Goal: Task Accomplishment & Management: Manage account settings

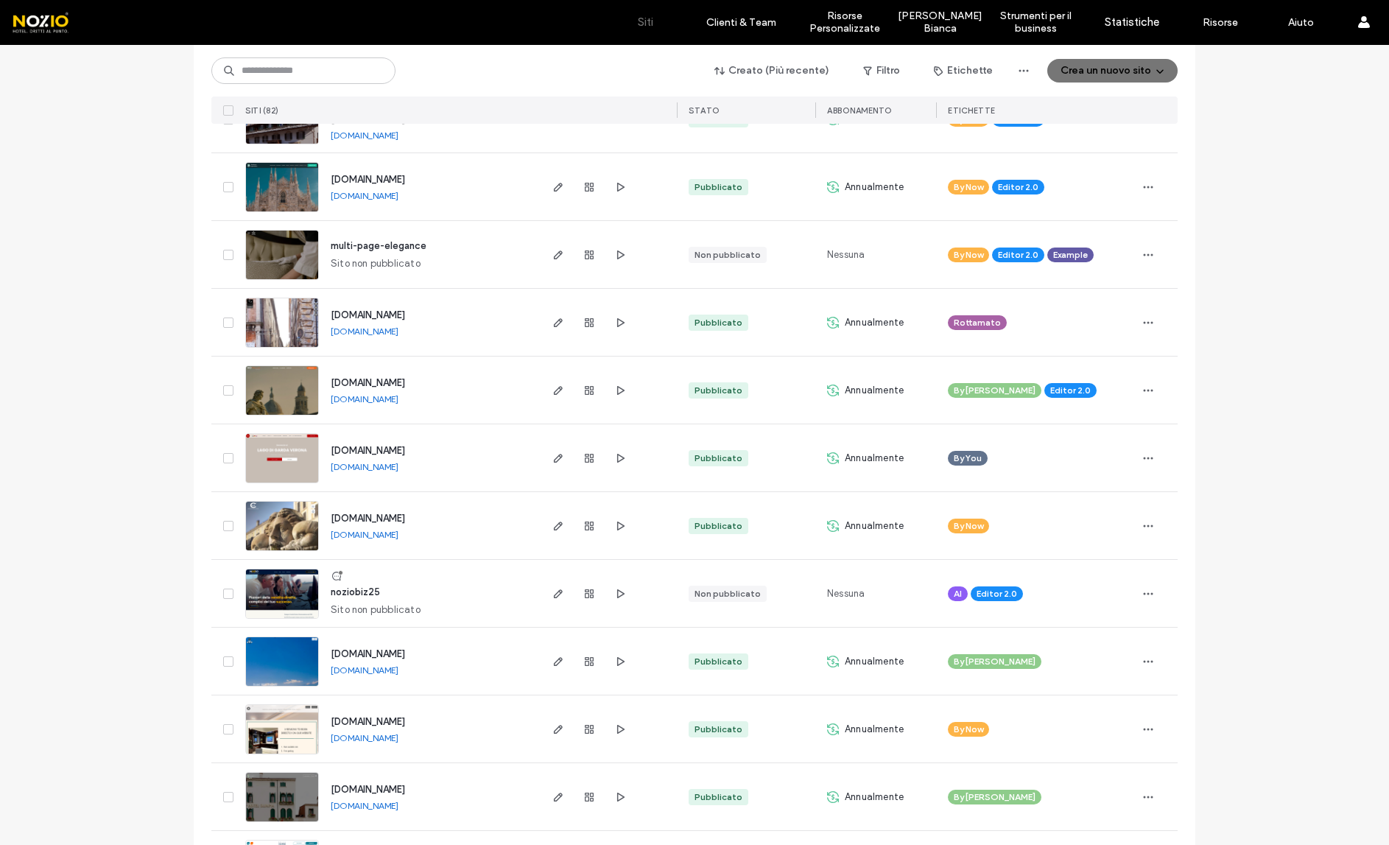
scroll to position [534, 0]
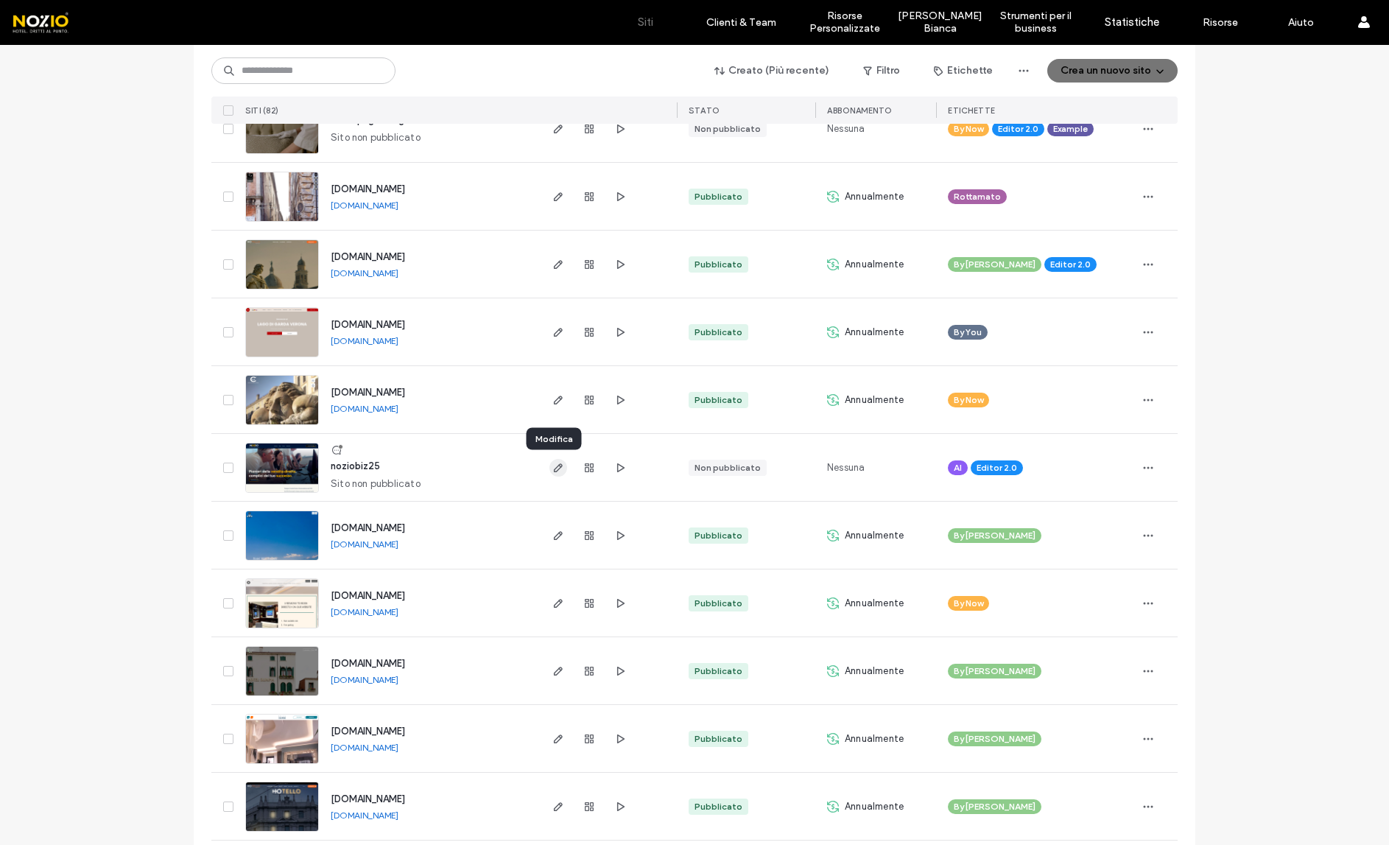
click at [554, 467] on use "button" at bounding box center [558, 467] width 9 height 9
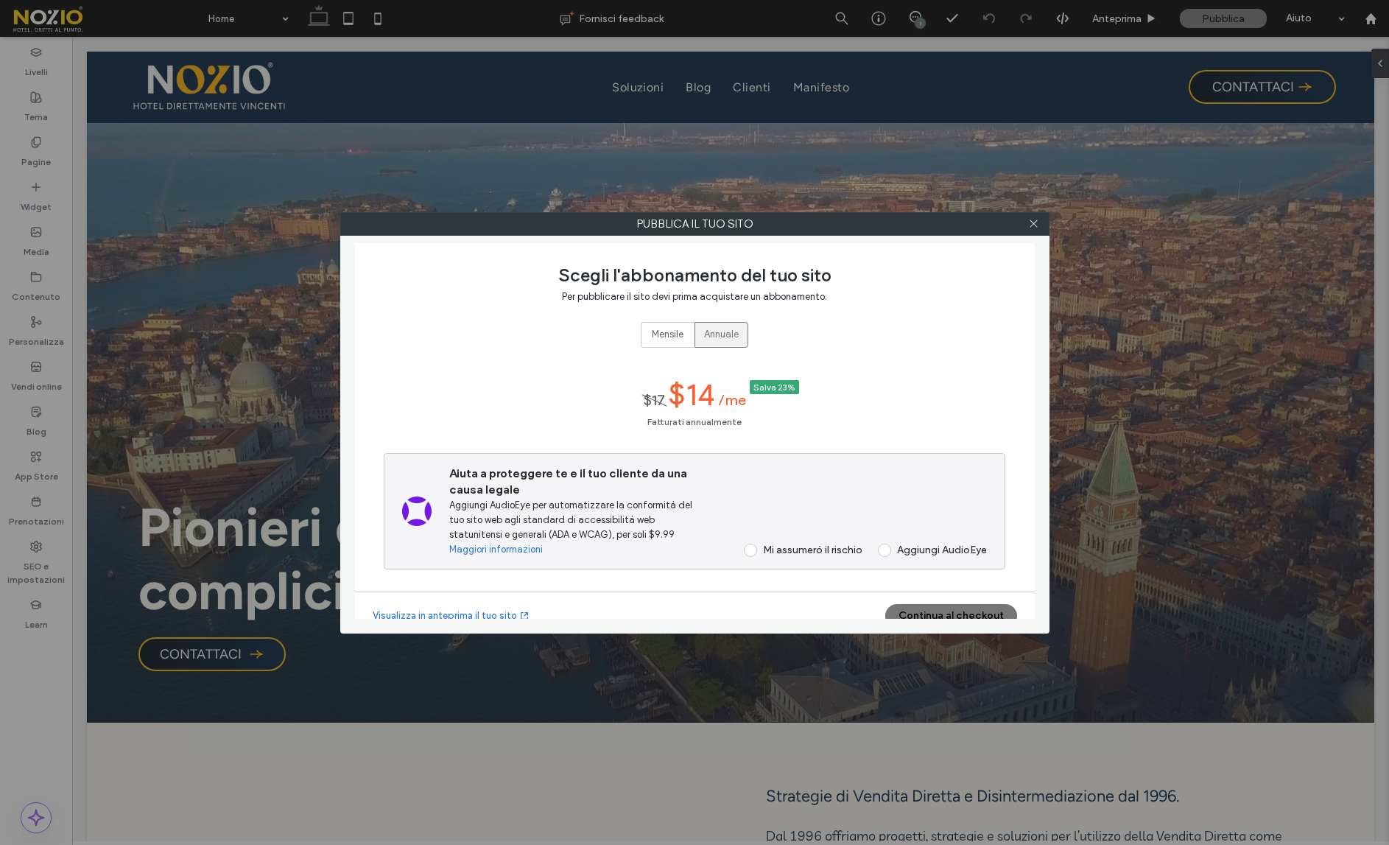
click at [837, 551] on div "Mi assumerò il rischio" at bounding box center [812, 550] width 99 height 13
click at [941, 610] on button "Continua al checkout" at bounding box center [951, 616] width 132 height 24
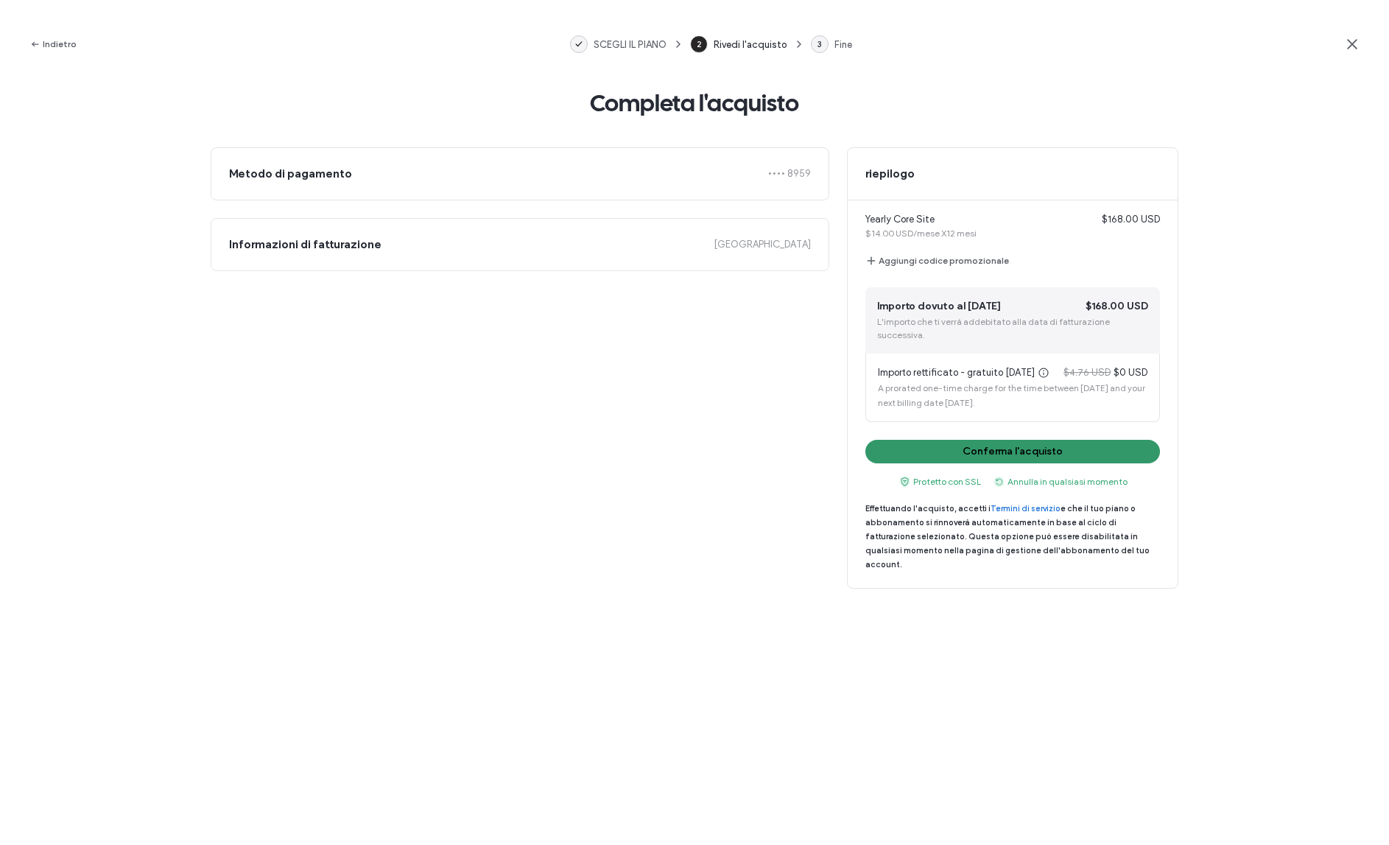
click at [1074, 458] on button "Conferma l'acquisto" at bounding box center [1012, 452] width 295 height 24
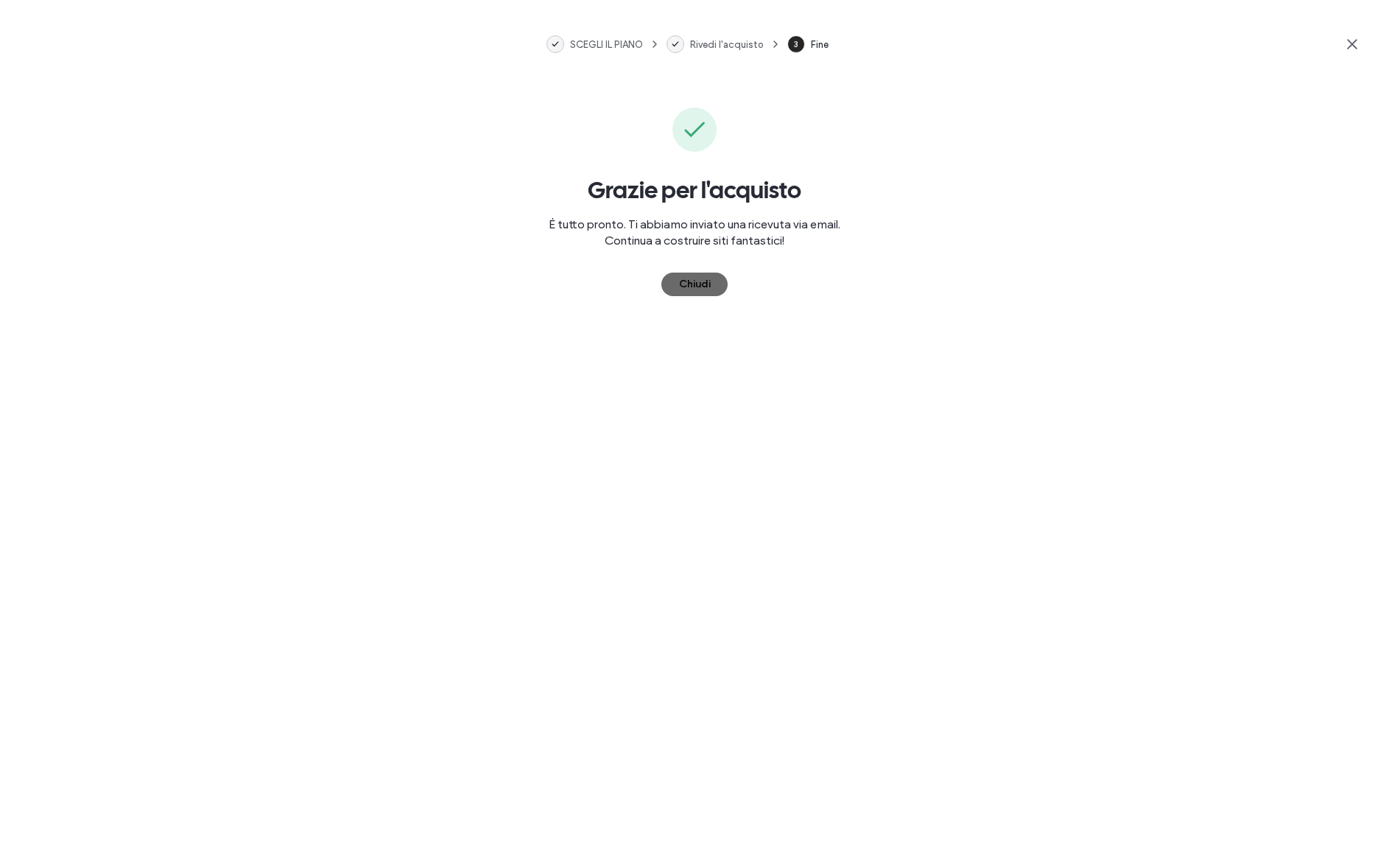
click at [704, 281] on button "Chiudi" at bounding box center [694, 284] width 66 height 24
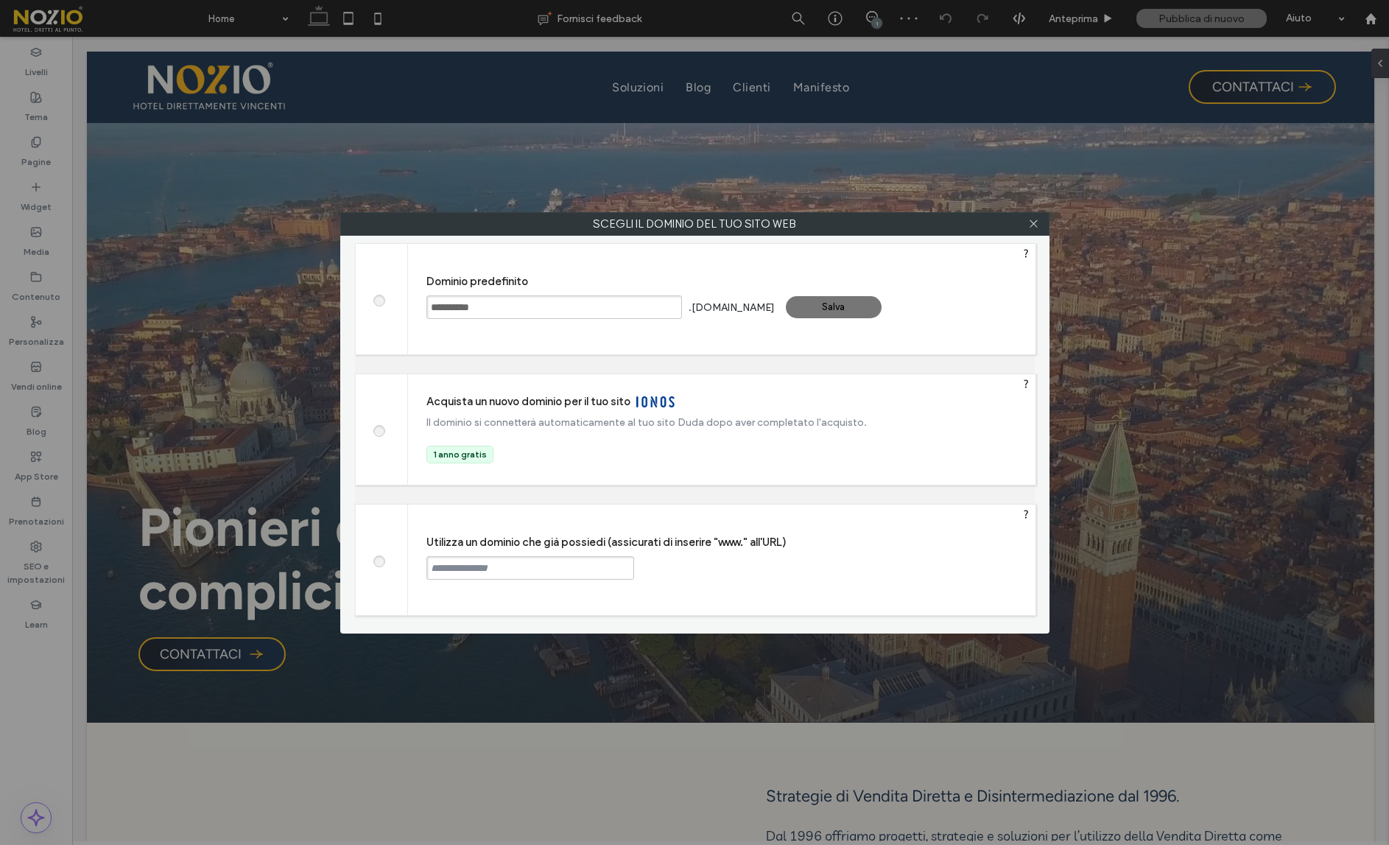
click at [379, 561] on span at bounding box center [379, 559] width 0 height 11
click at [467, 571] on input "text" at bounding box center [530, 568] width 208 height 24
type input "**********"
click at [715, 574] on div "Continua" at bounding box center [690, 567] width 96 height 22
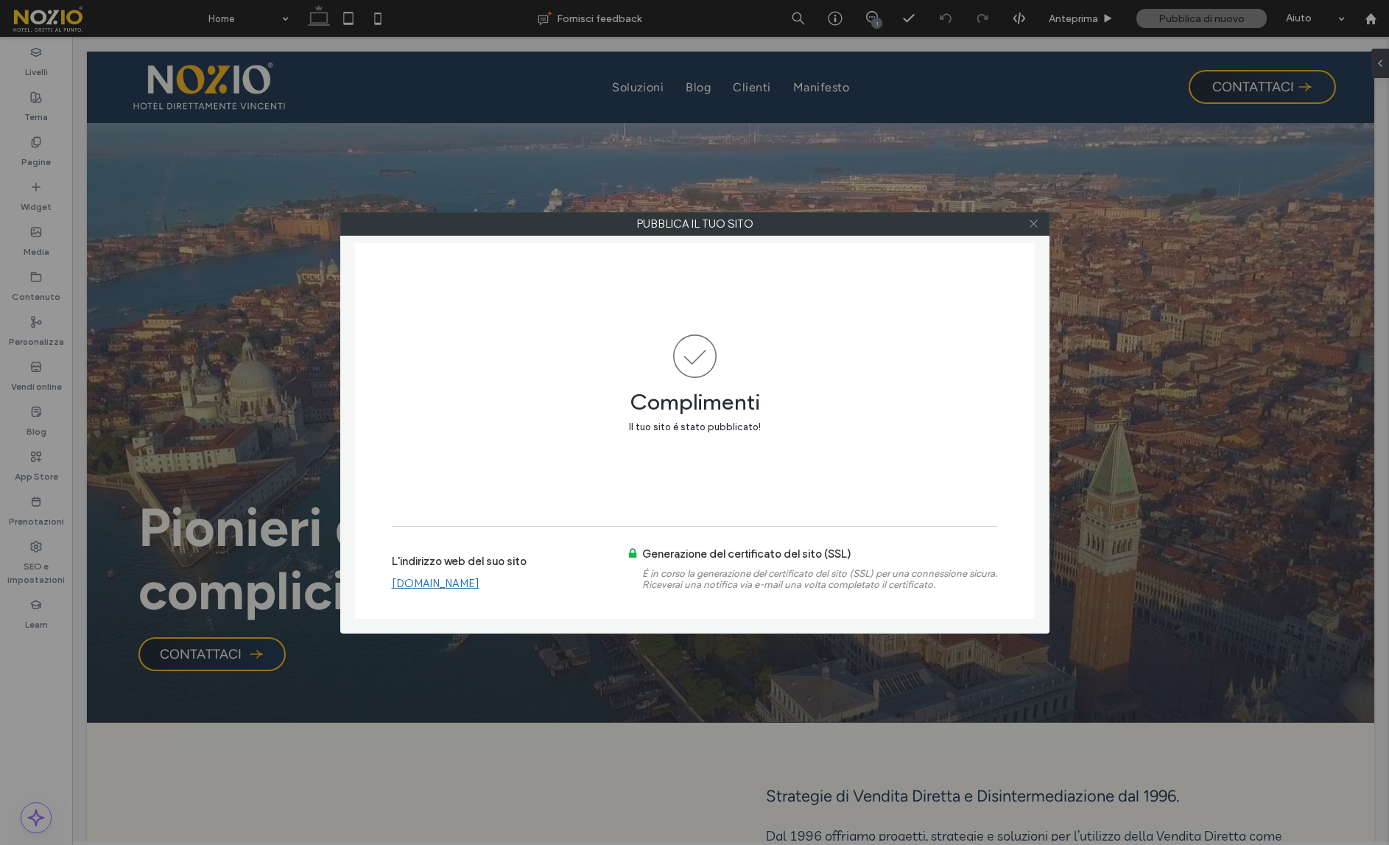
click at [1033, 221] on icon at bounding box center [1033, 223] width 11 height 11
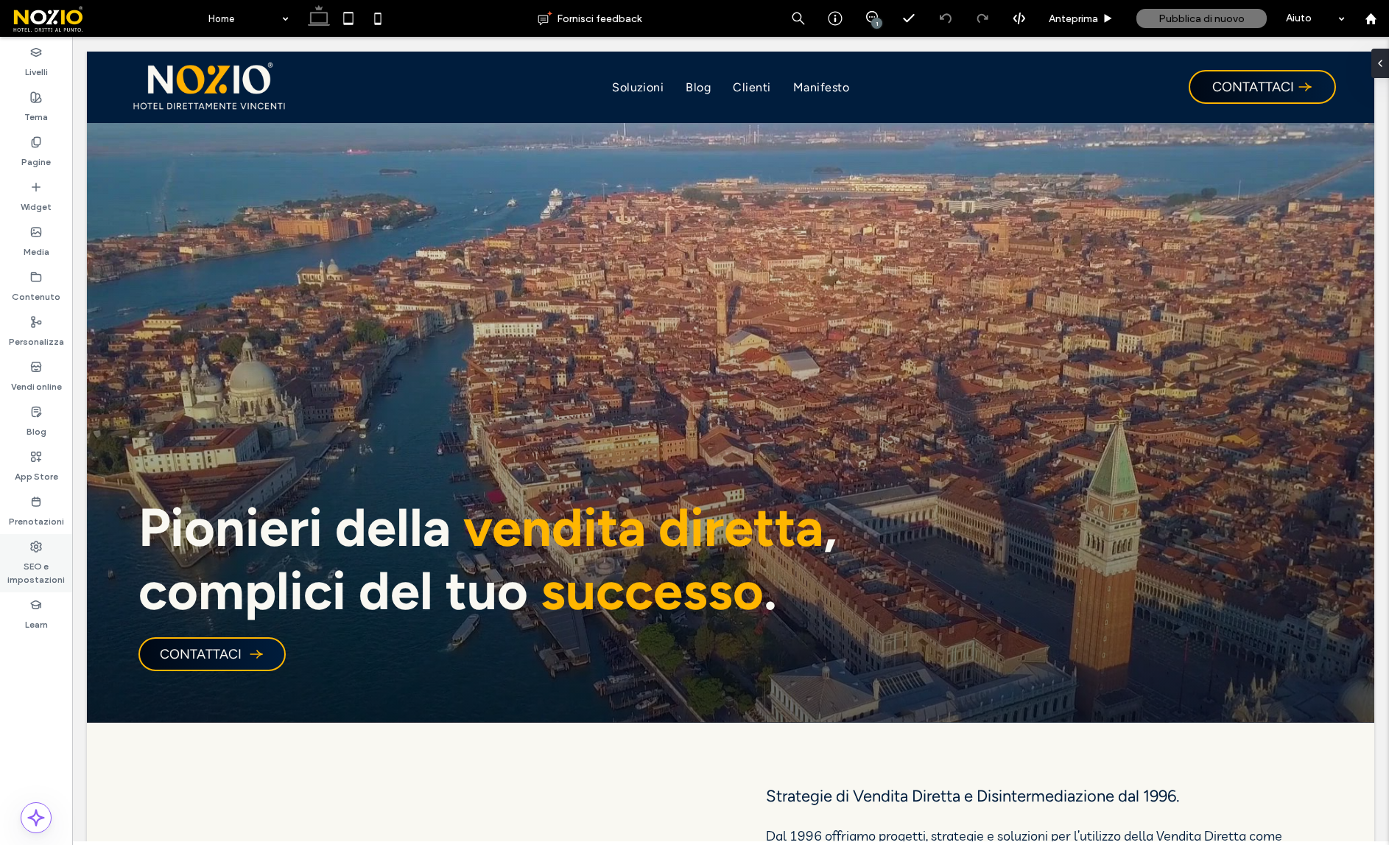
click at [35, 564] on label "SEO e impostazioni" at bounding box center [36, 569] width 72 height 34
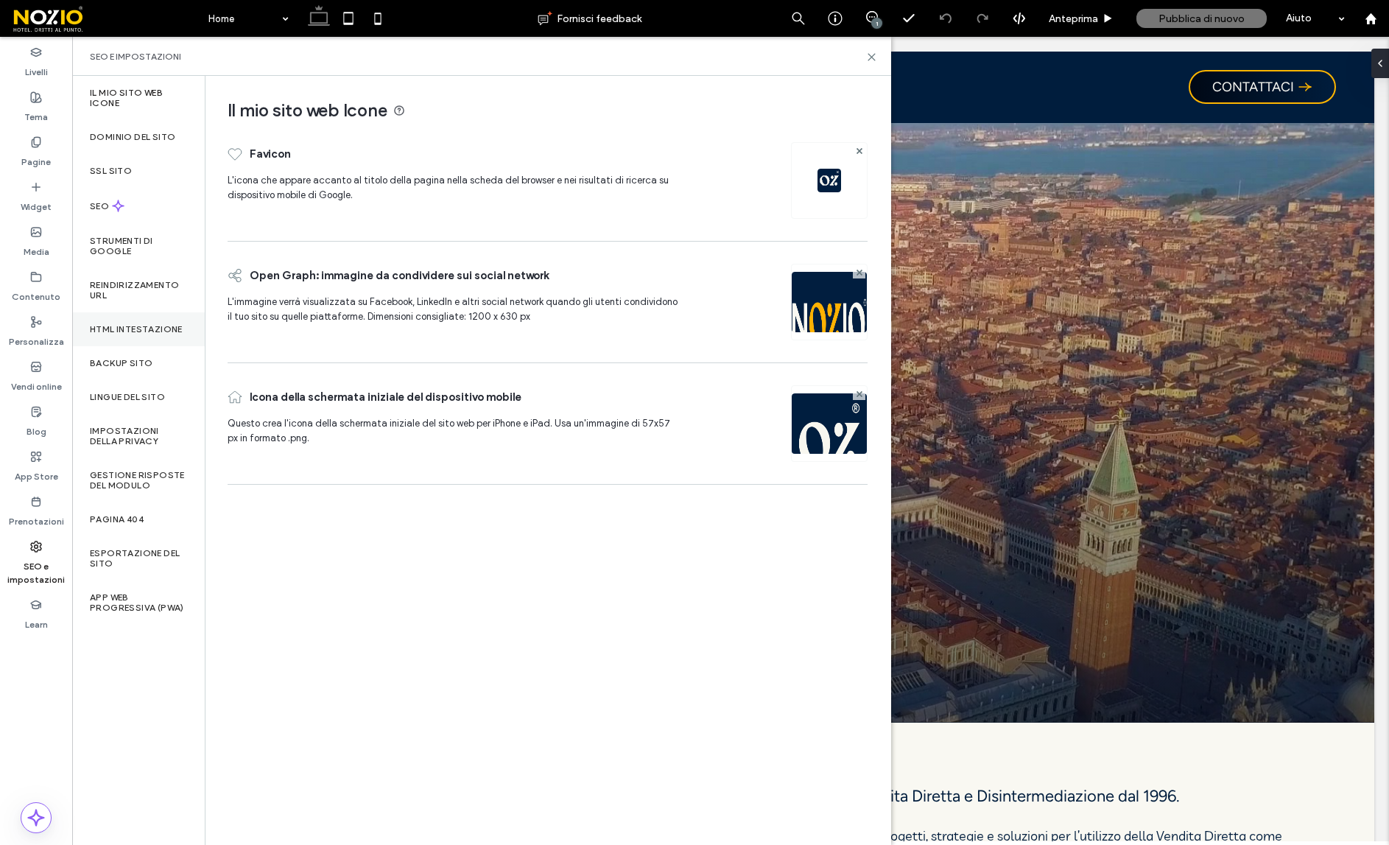
click at [141, 318] on div "HTML intestazione" at bounding box center [138, 329] width 133 height 34
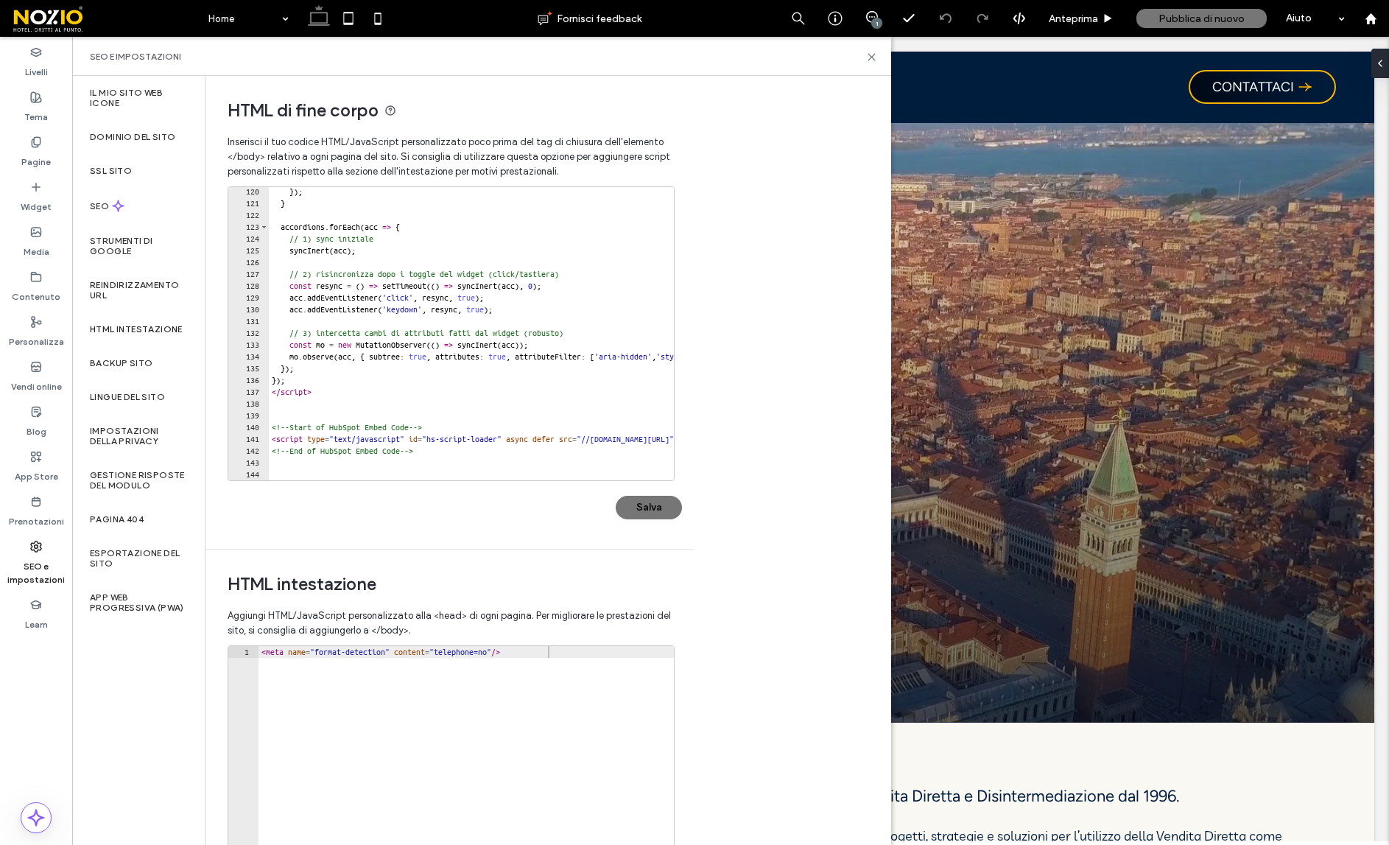
scroll to position [164, 0]
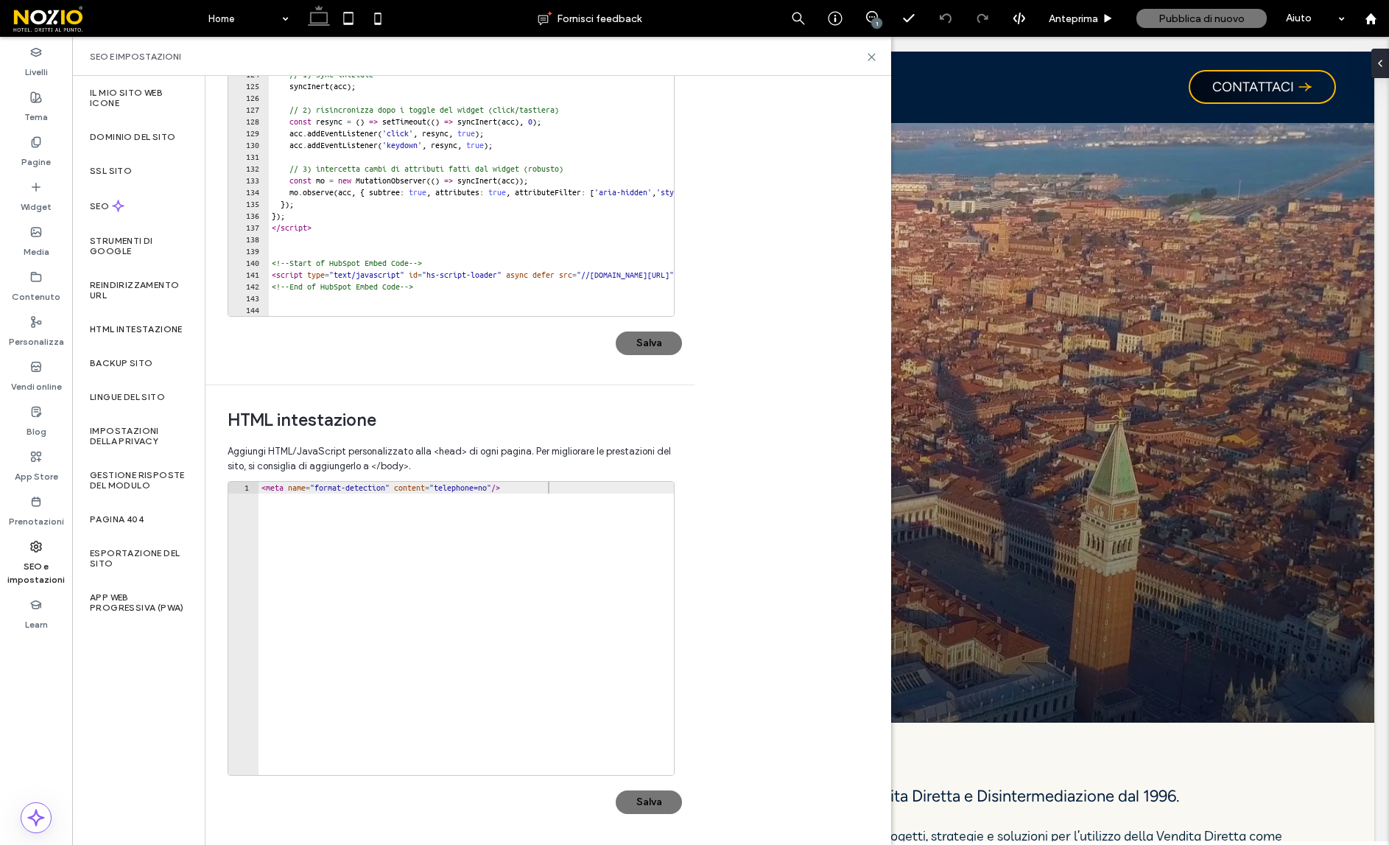
click at [45, 566] on label "SEO e impostazioni" at bounding box center [36, 569] width 72 height 34
click at [133, 132] on label "Dominio del sito" at bounding box center [132, 137] width 85 height 10
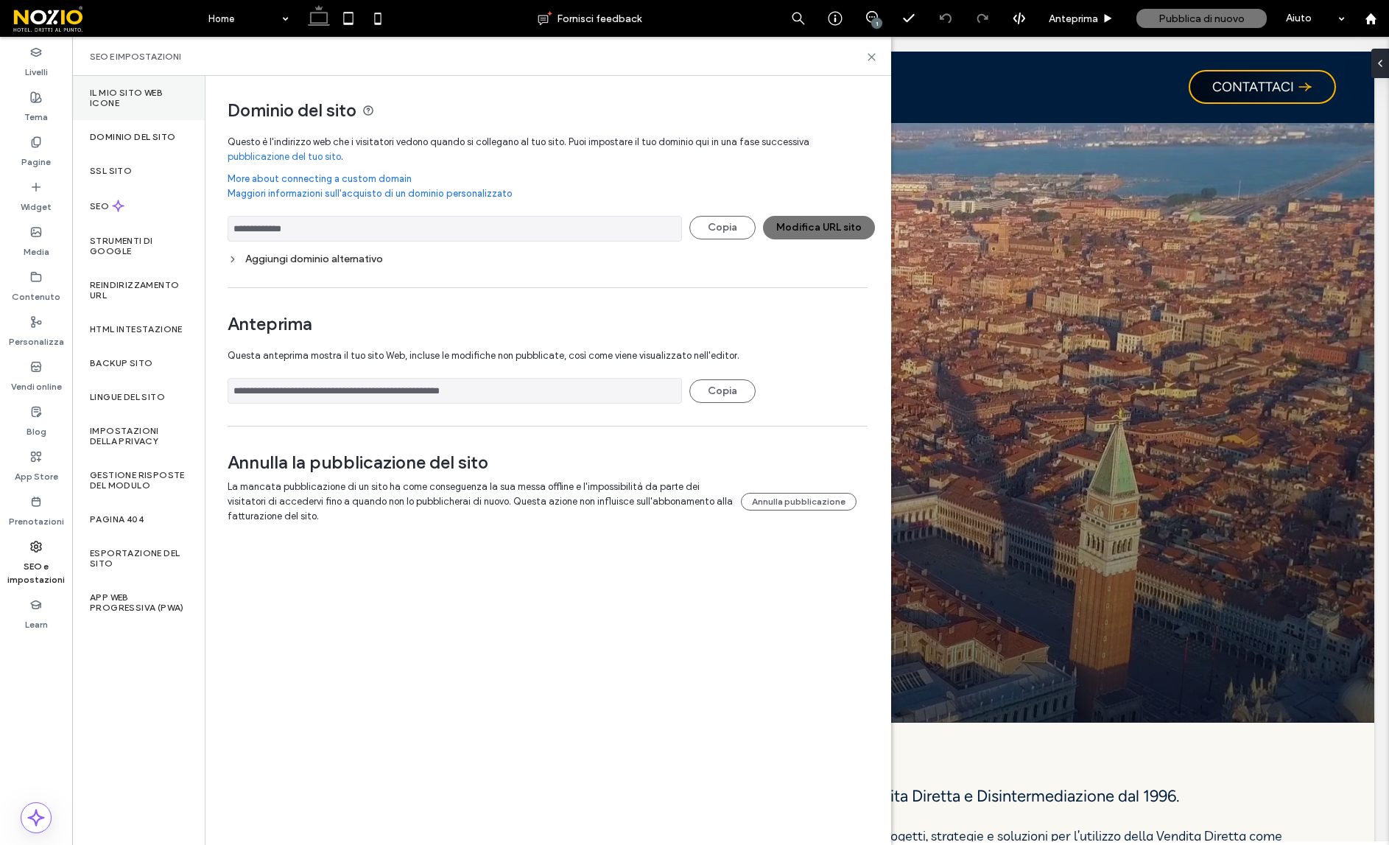
click at [133, 99] on label "Il mio sito web Icone" at bounding box center [138, 98] width 97 height 21
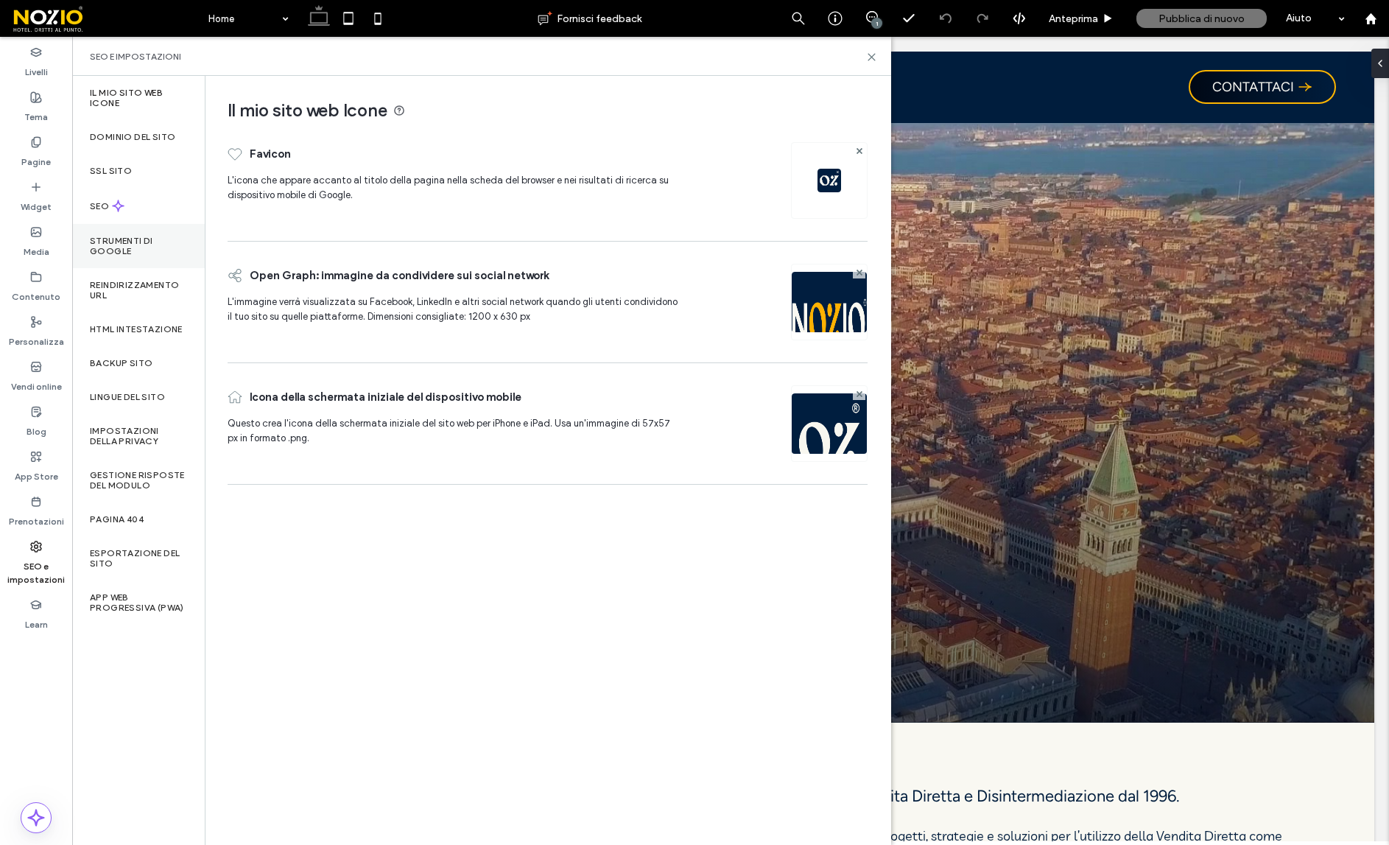
click at [137, 245] on label "Strumenti di Google" at bounding box center [138, 246] width 97 height 21
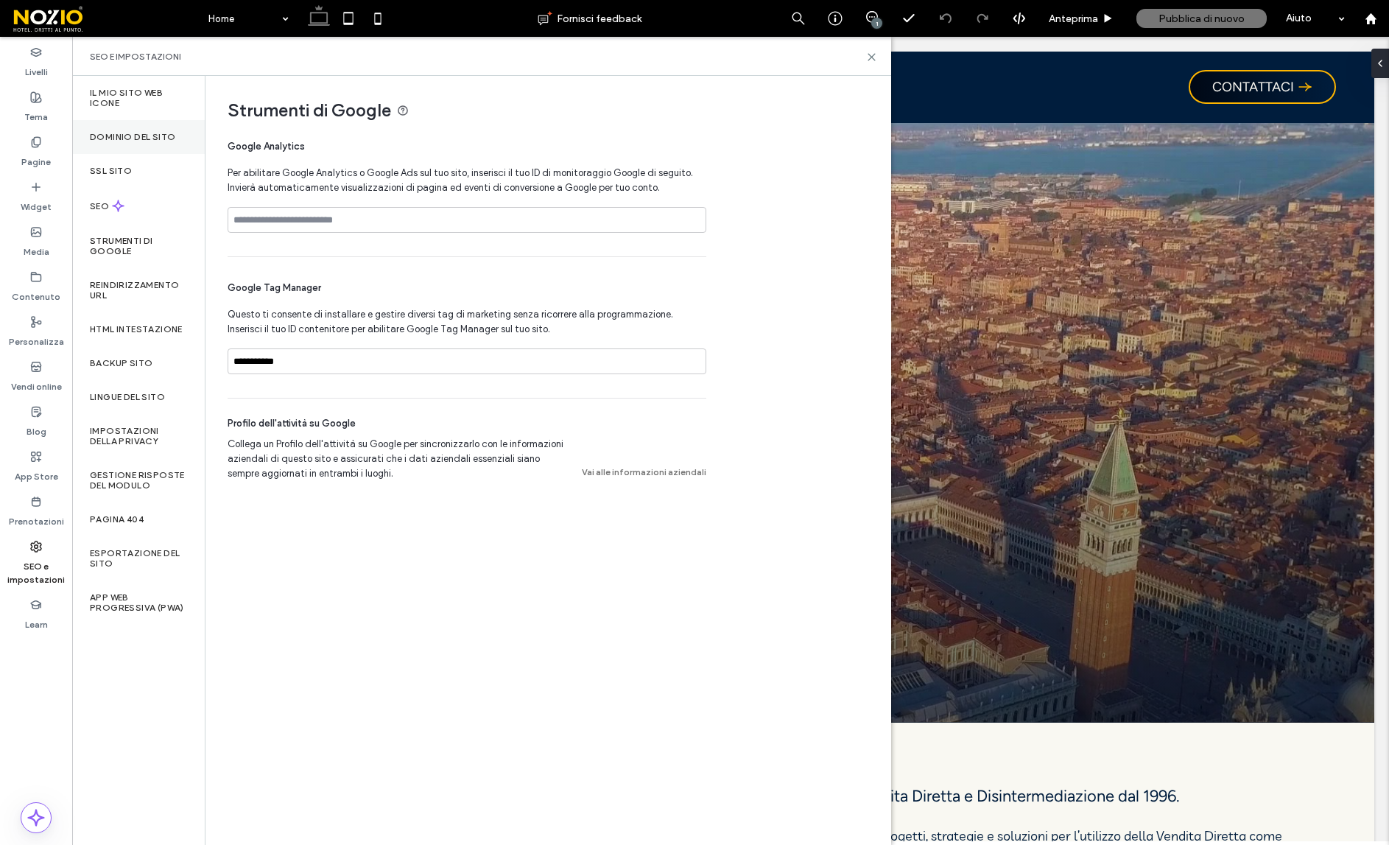
click at [141, 144] on div "Dominio del sito" at bounding box center [138, 137] width 133 height 34
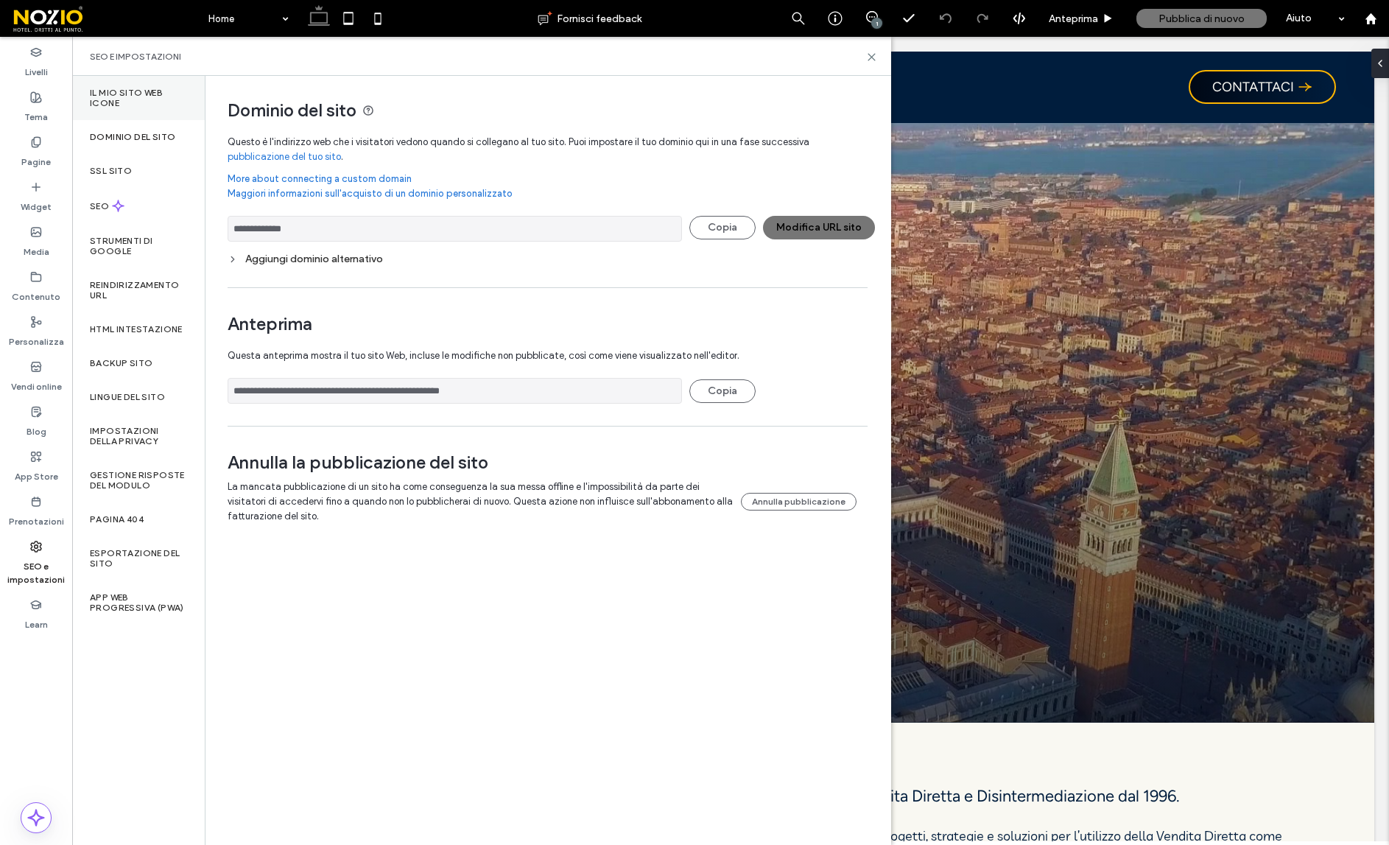
click at [141, 97] on label "Il mio sito web Icone" at bounding box center [138, 98] width 97 height 21
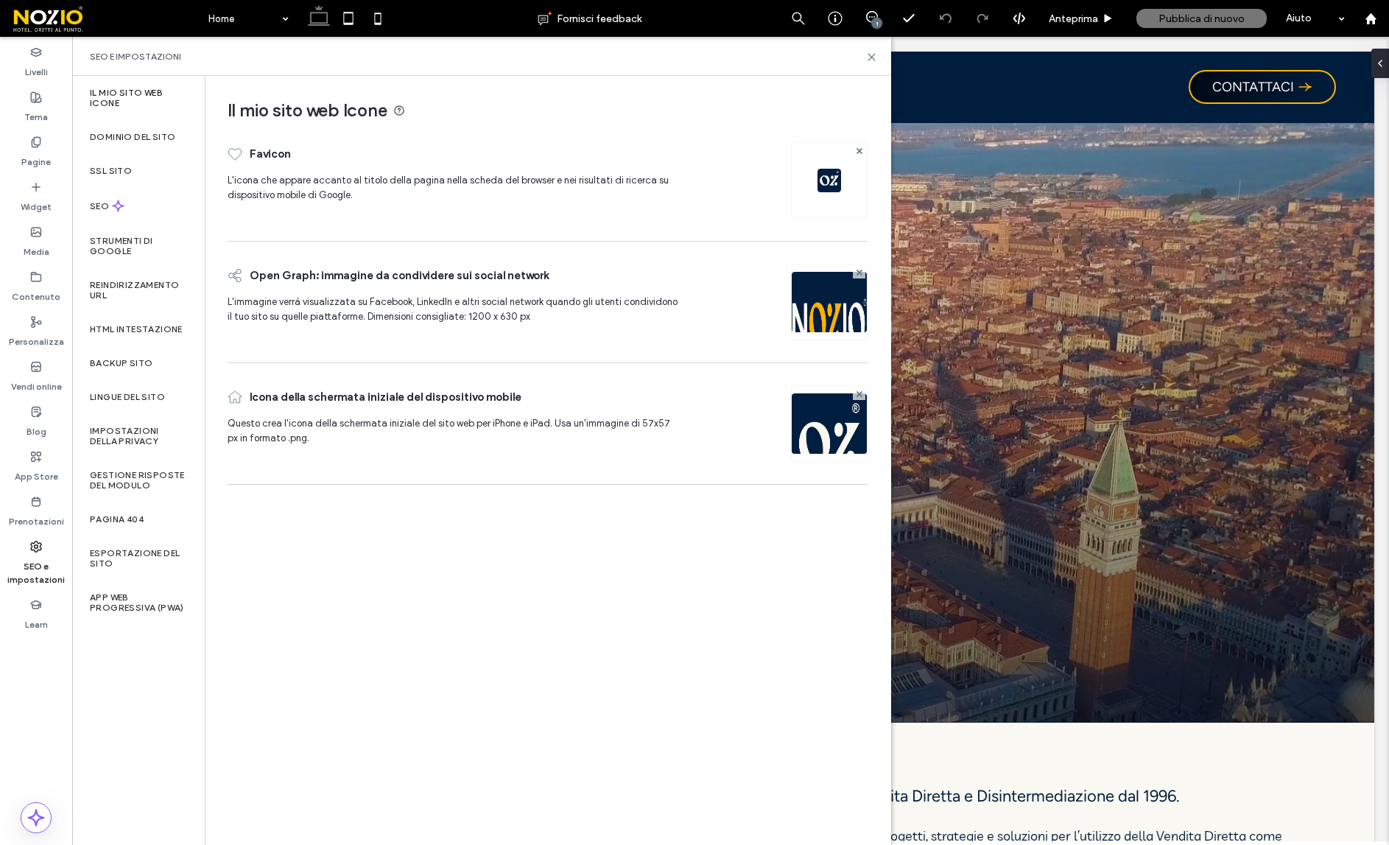
click at [28, 548] on div "SEO e impostazioni" at bounding box center [36, 563] width 72 height 58
click at [133, 272] on div "Reindirizzamento URL" at bounding box center [138, 290] width 133 height 44
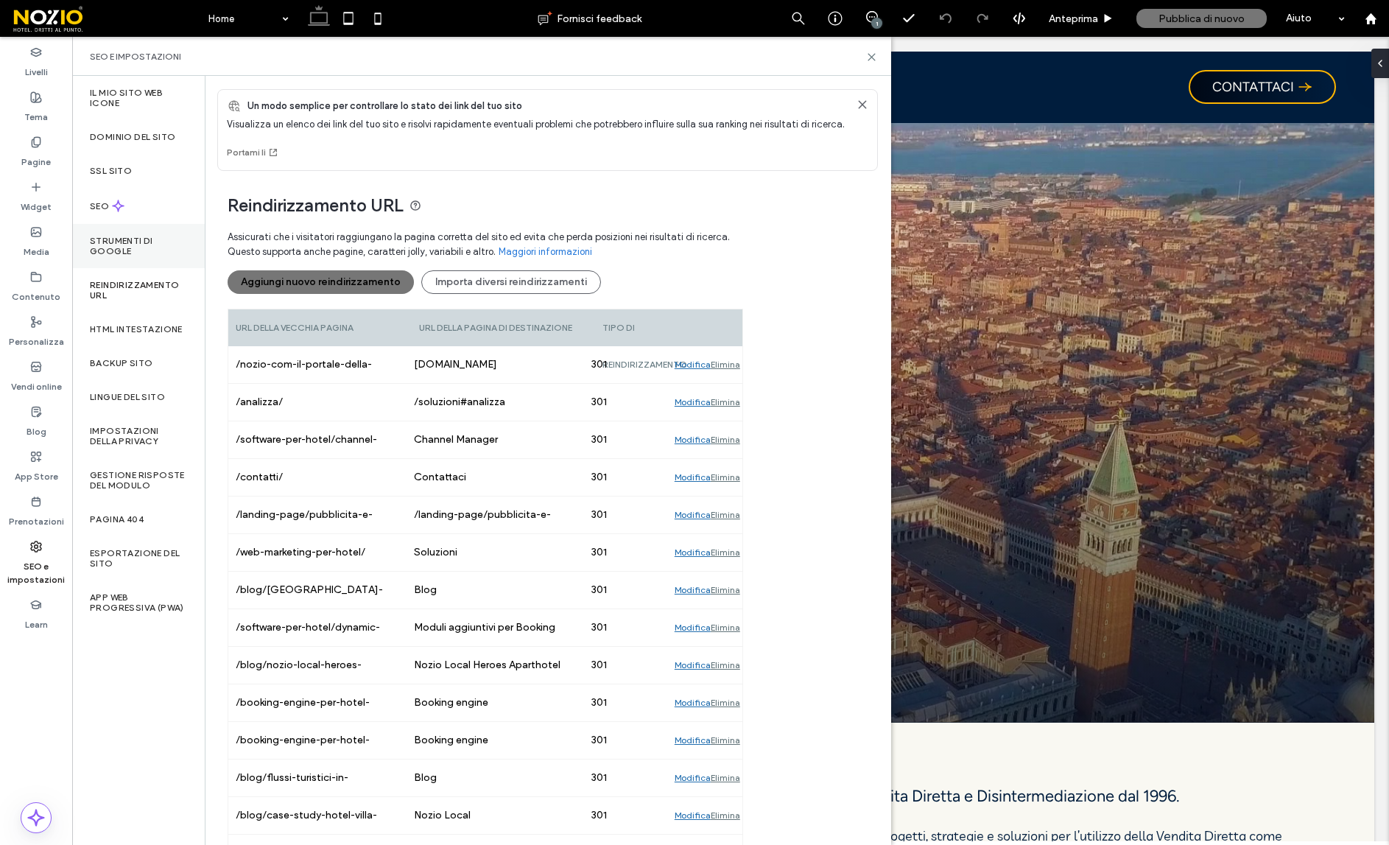
click at [133, 250] on label "Strumenti di Google" at bounding box center [138, 246] width 97 height 21
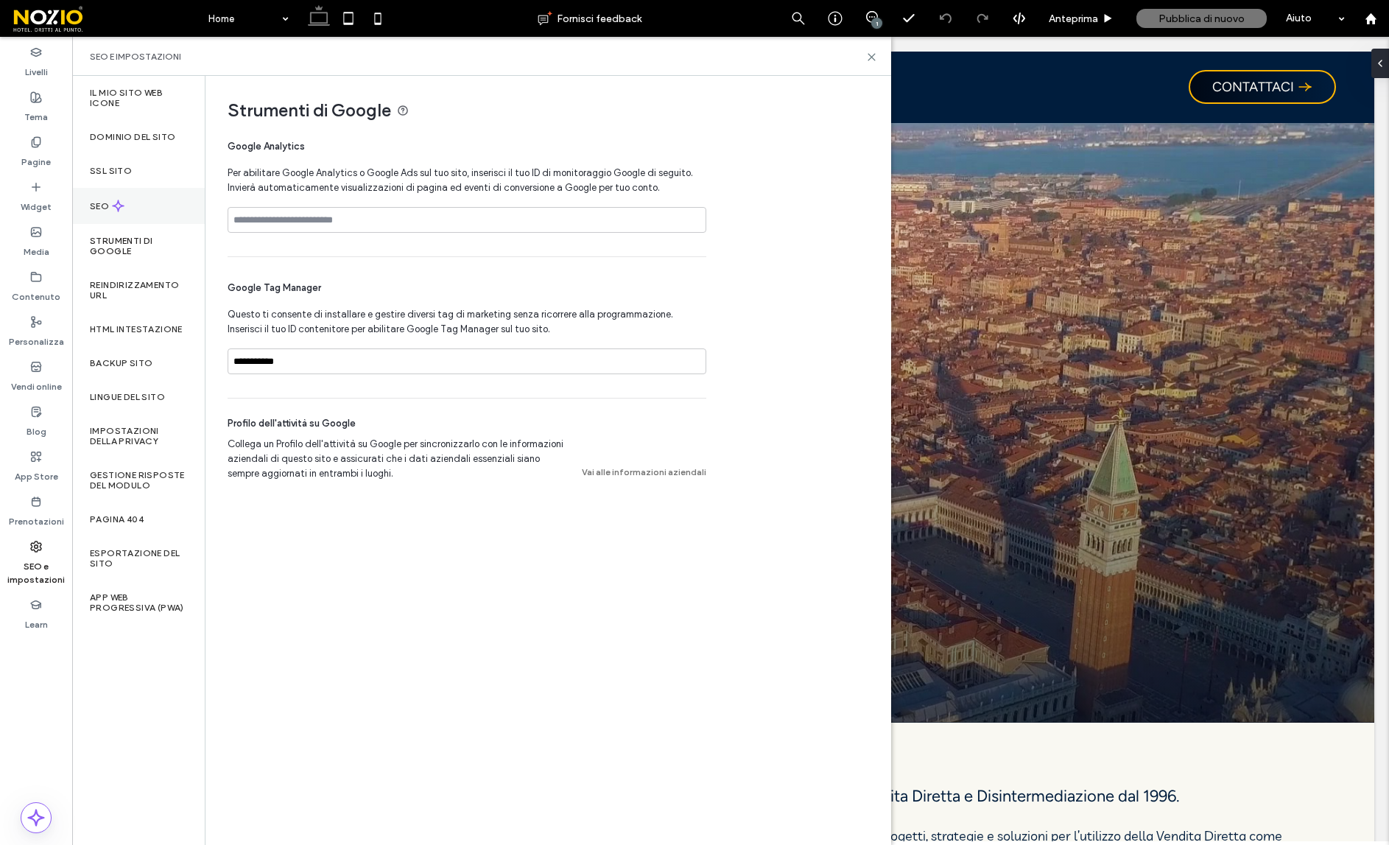
click at [129, 215] on div "SEO" at bounding box center [138, 206] width 133 height 36
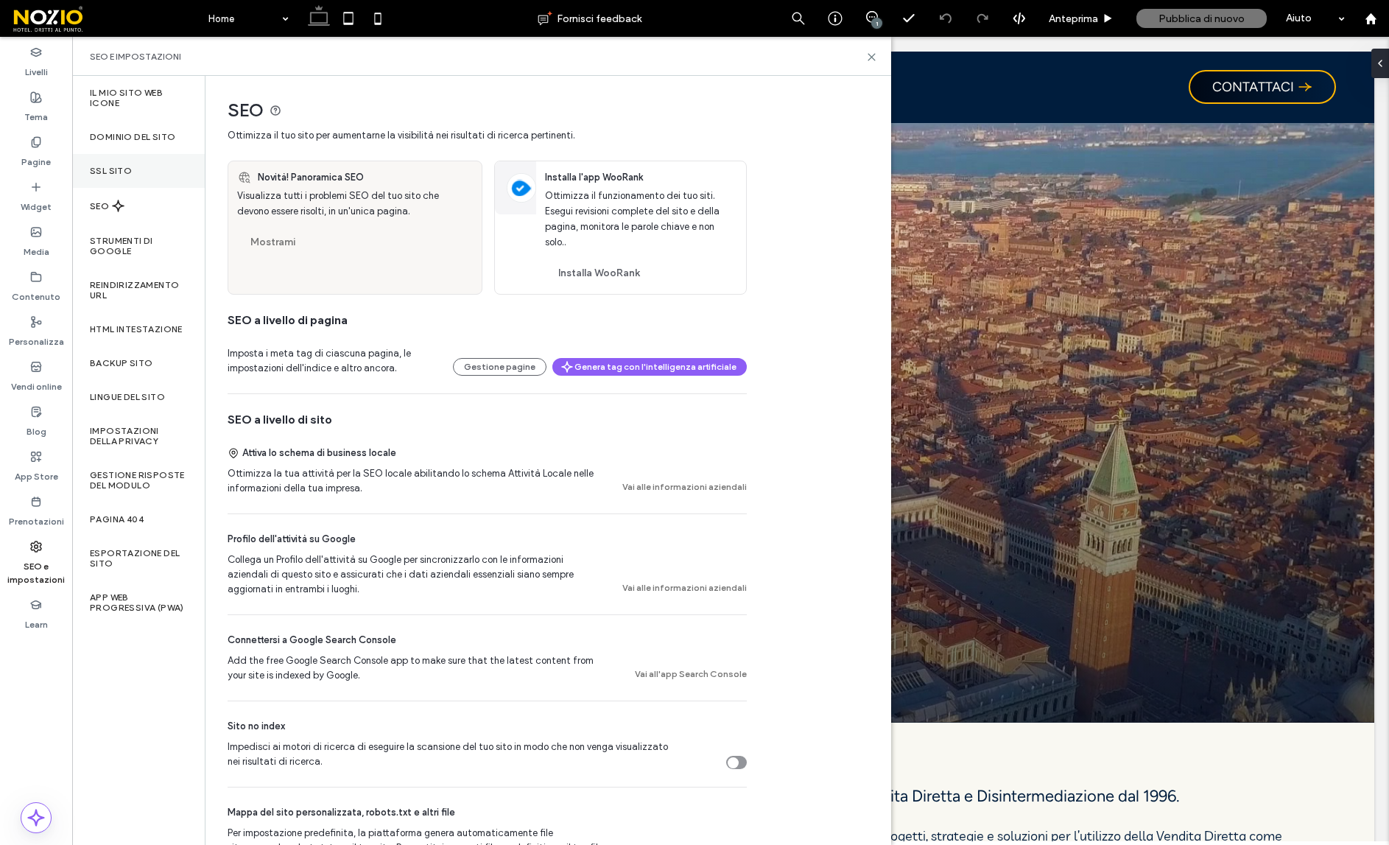
click at [127, 180] on div "SSL sito" at bounding box center [138, 171] width 133 height 34
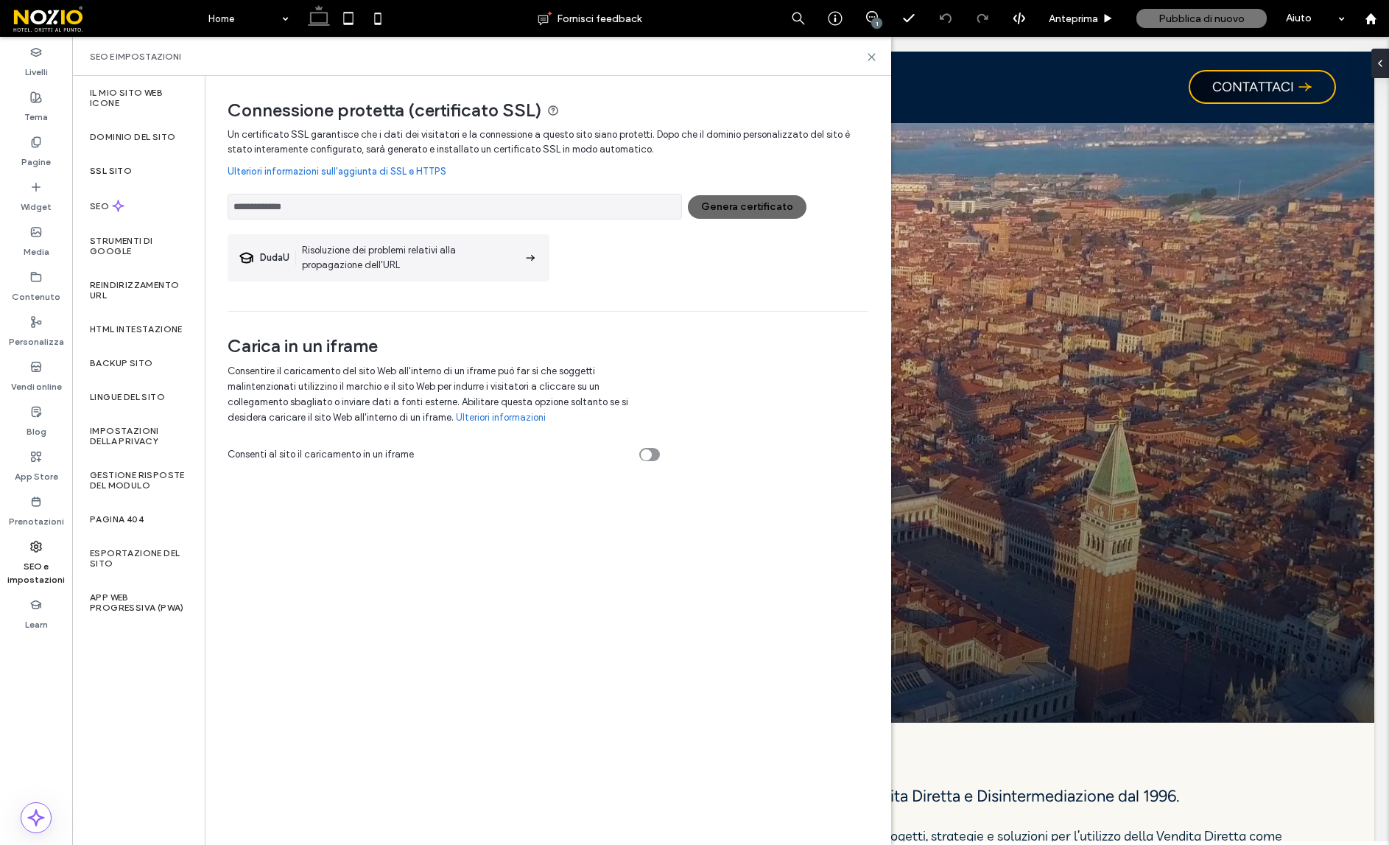
click at [733, 211] on button "Genera certificato" at bounding box center [747, 207] width 119 height 24
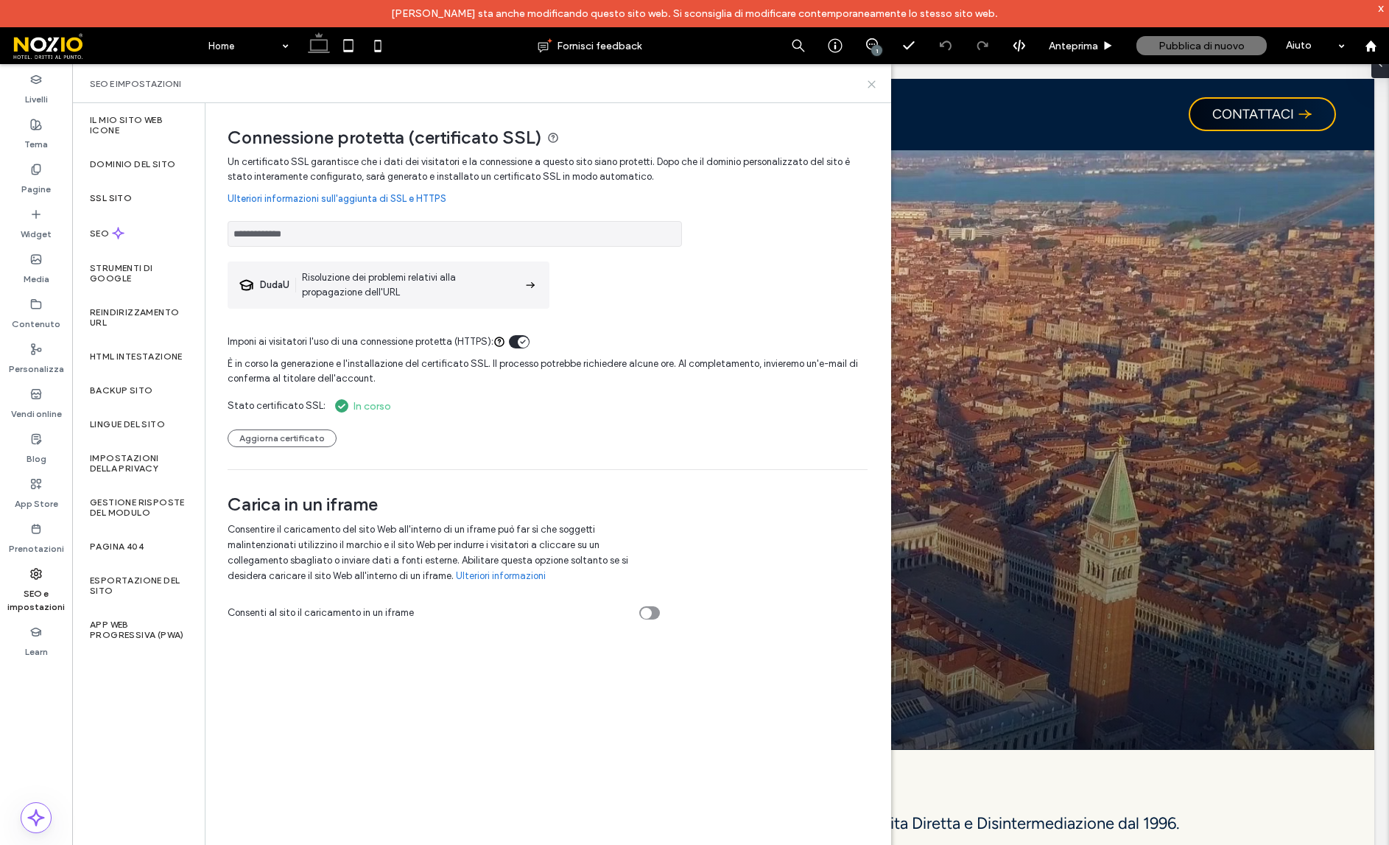
click at [870, 82] on icon at bounding box center [871, 84] width 11 height 11
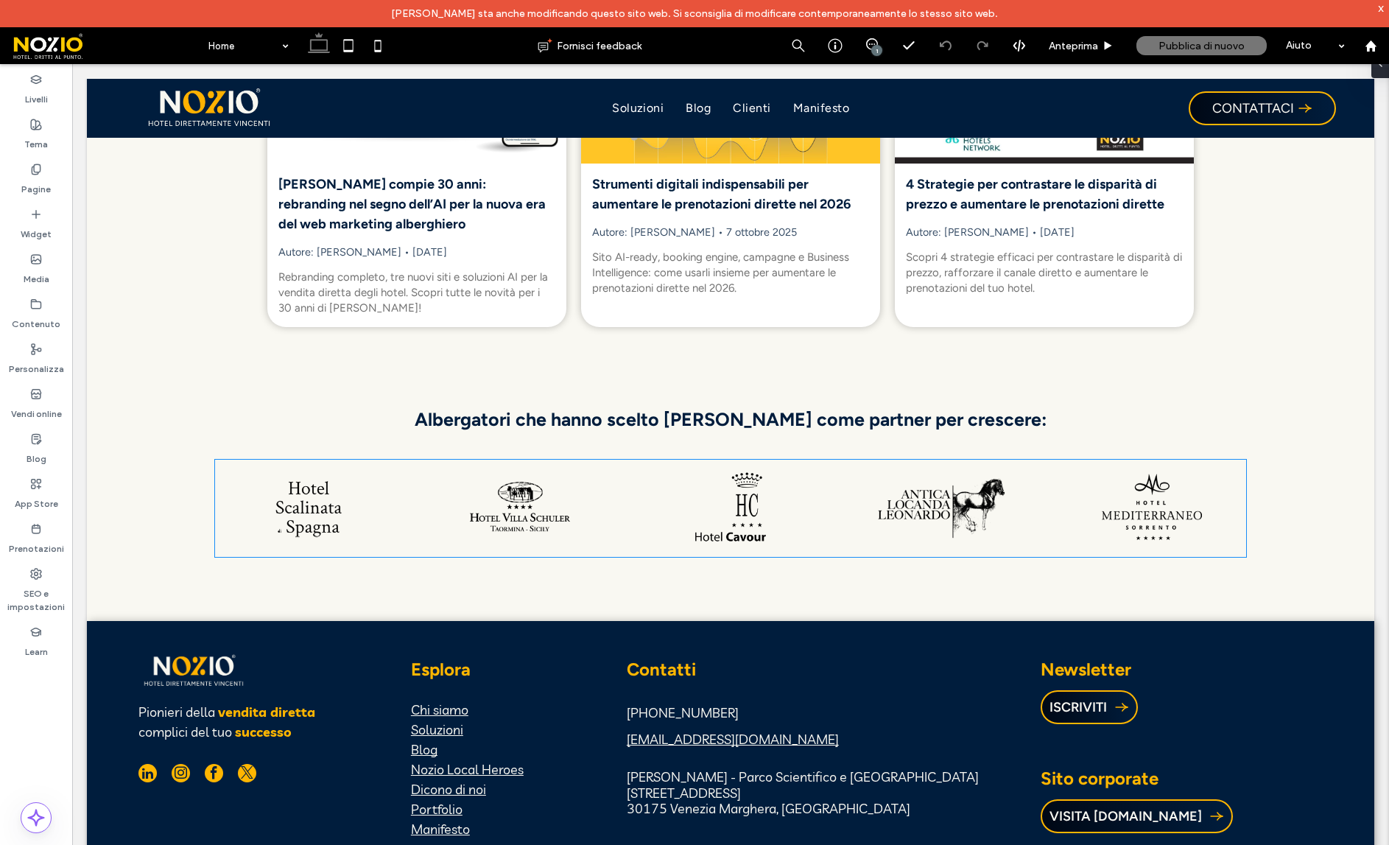
scroll to position [5656, 0]
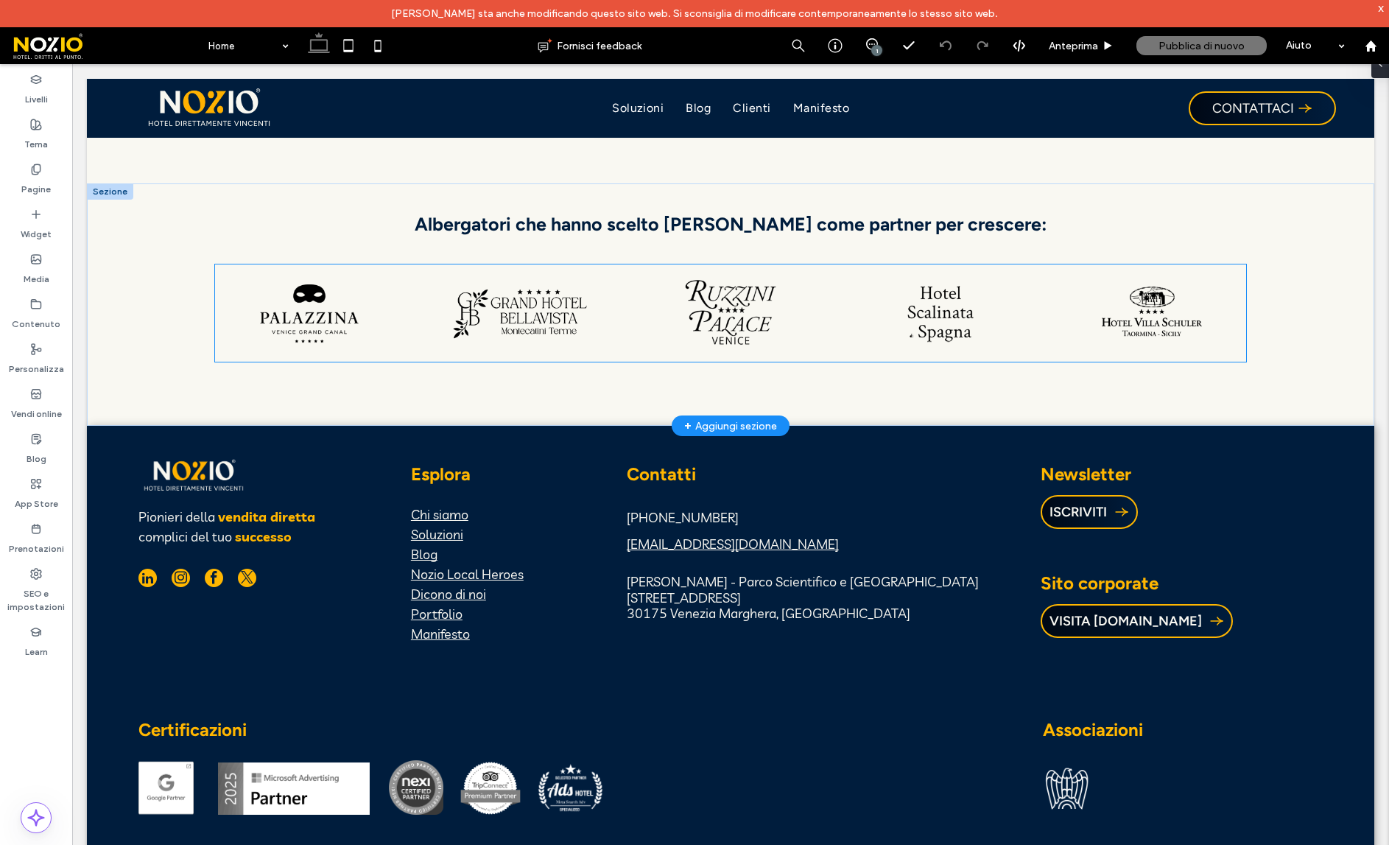
scroll to position [5900, 0]
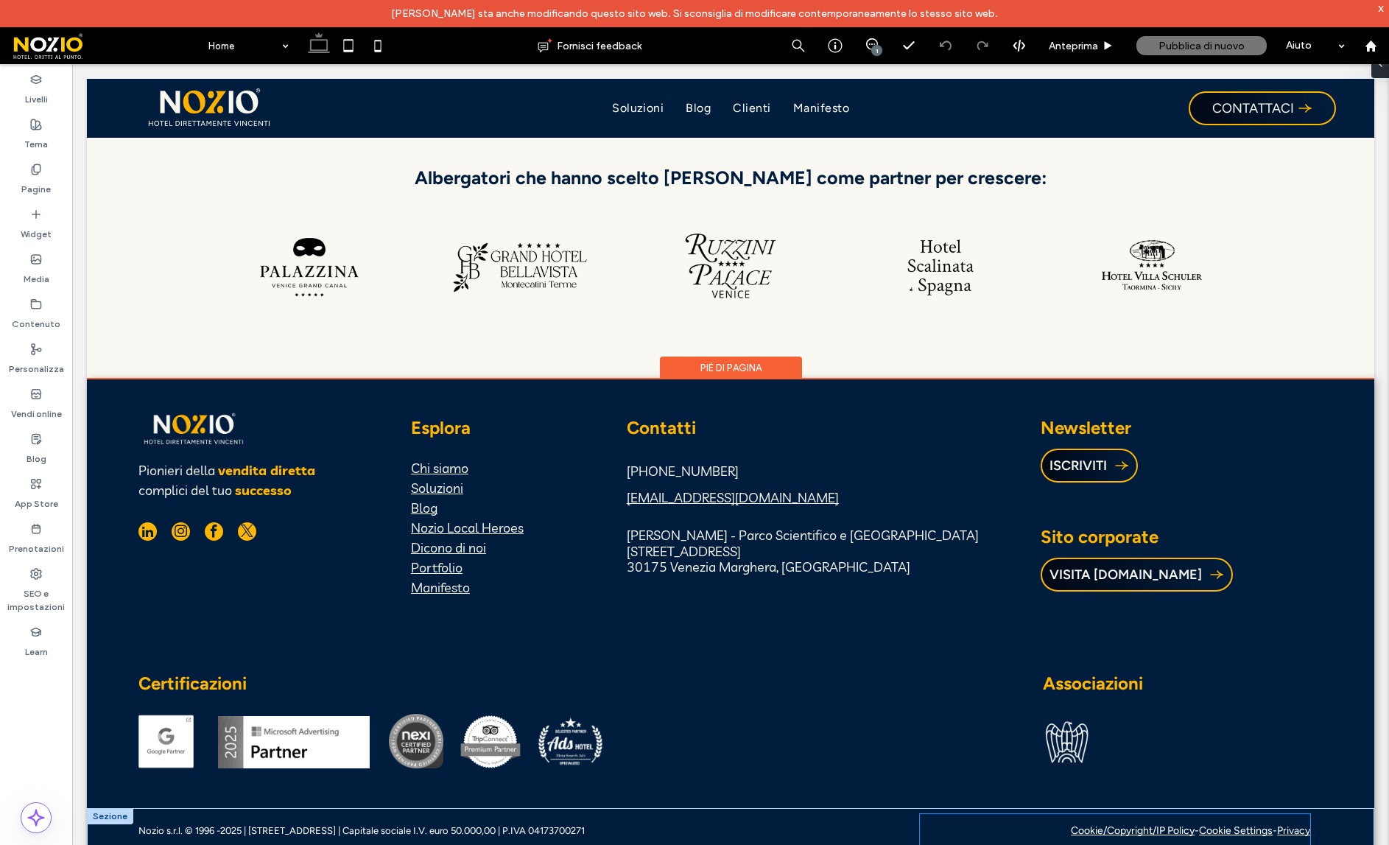
click at [1031, 824] on p "Cookie/Copyright/IP Policy - Cookie Settings - Privacy" at bounding box center [1115, 830] width 390 height 13
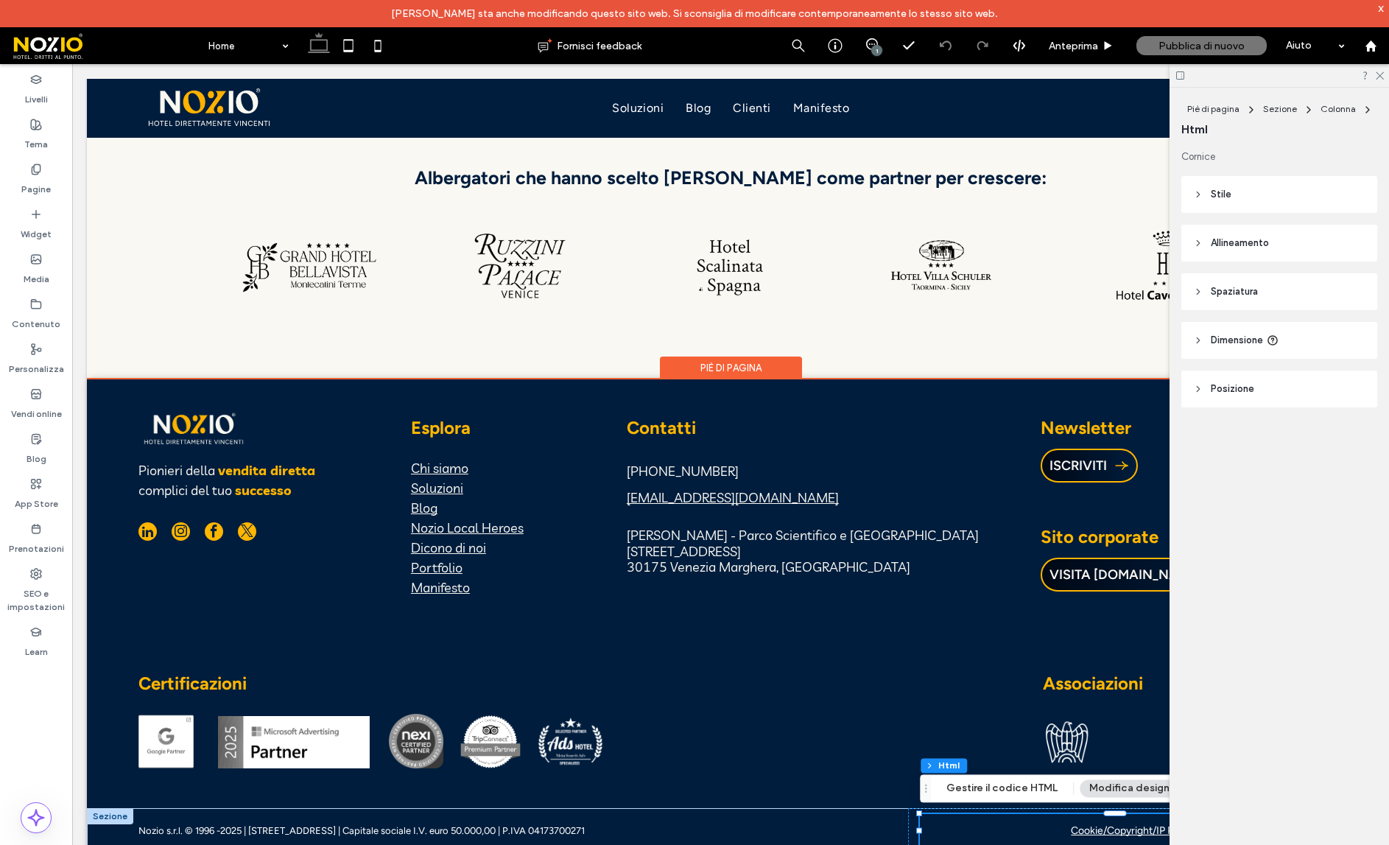
click at [1031, 824] on p "Cookie/Copyright/IP Policy - Cookie Settings - Privacy" at bounding box center [1115, 830] width 390 height 13
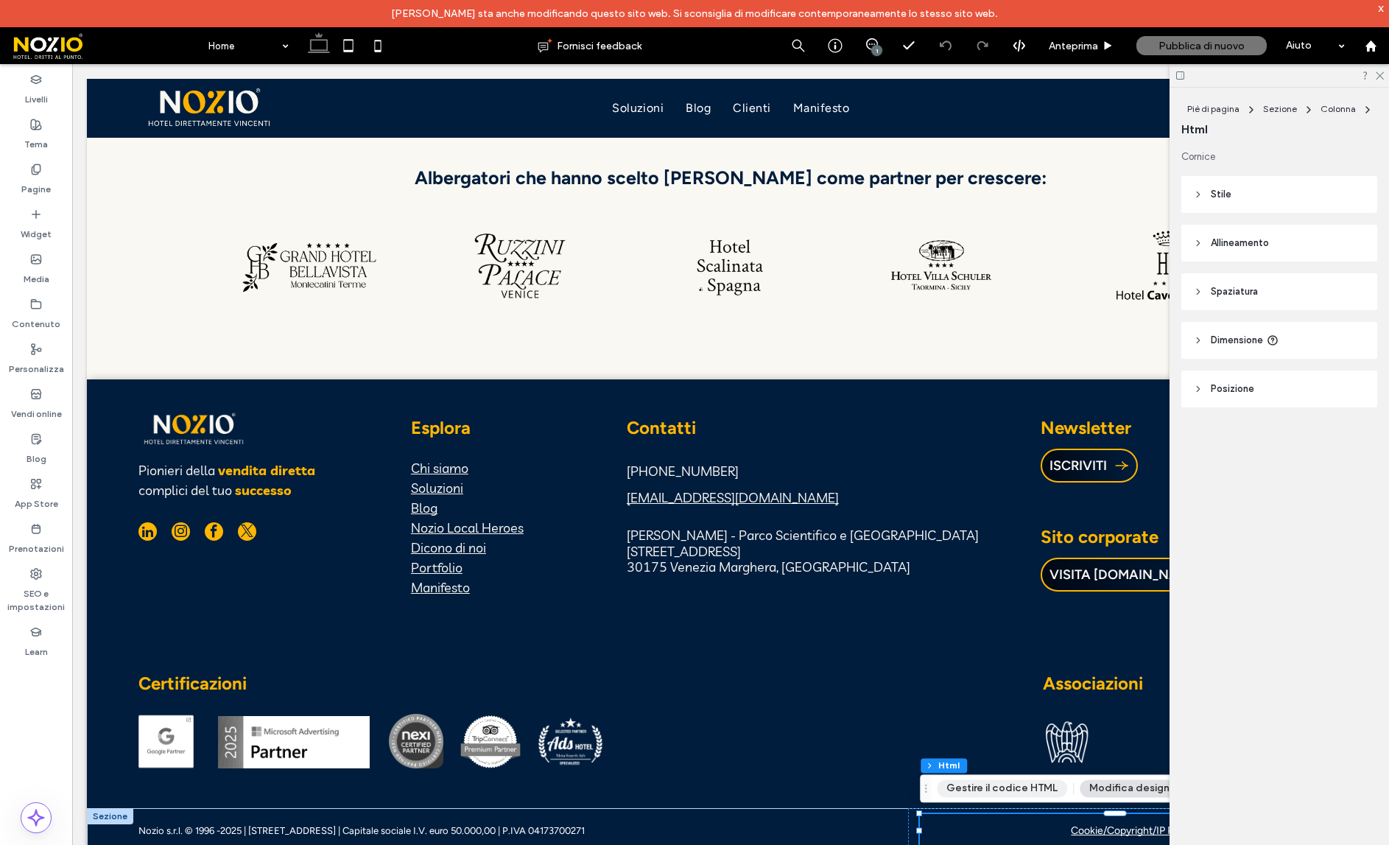
click at [1033, 785] on button "Gestire il codice HTML" at bounding box center [1002, 788] width 130 height 18
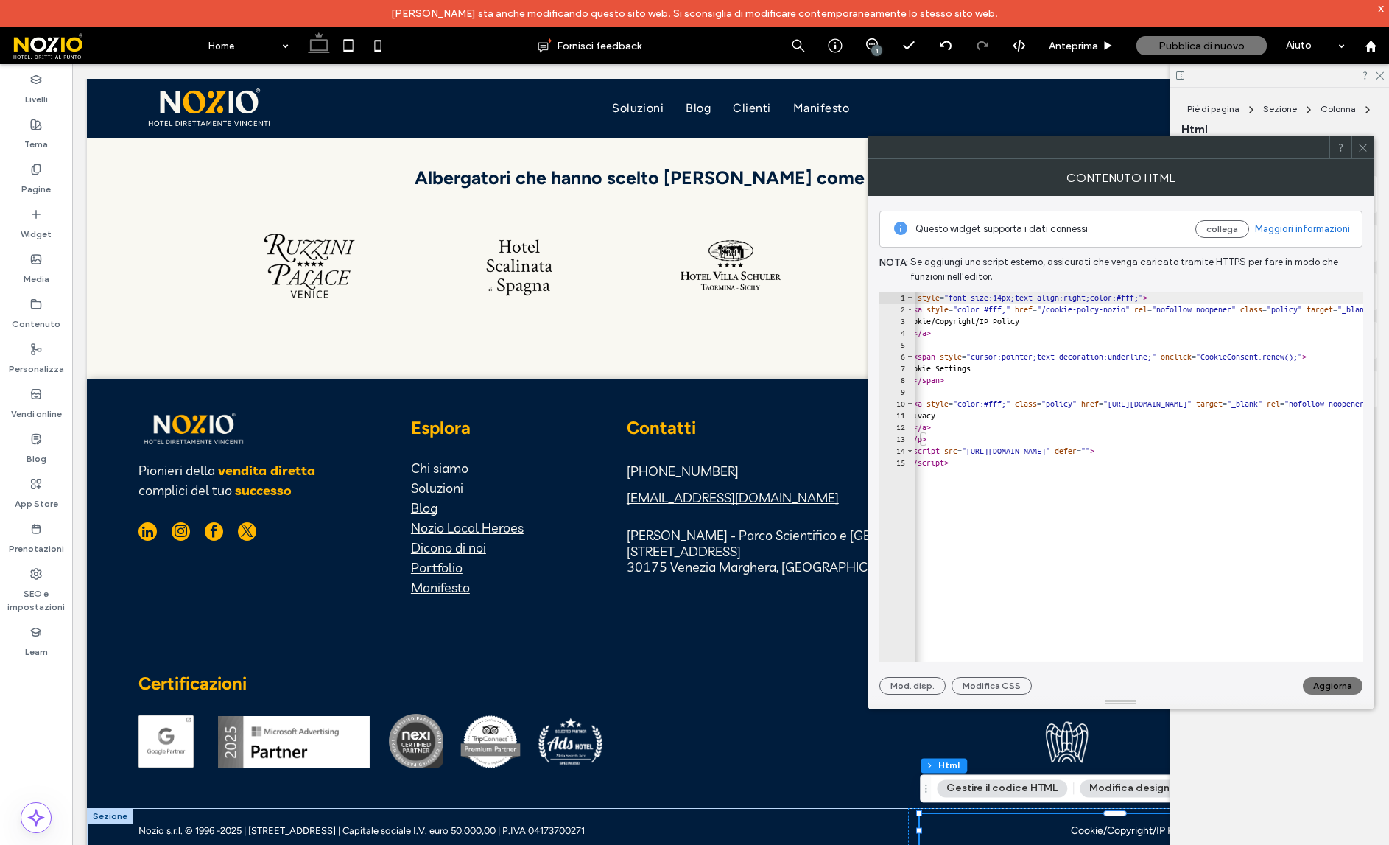
scroll to position [0, 0]
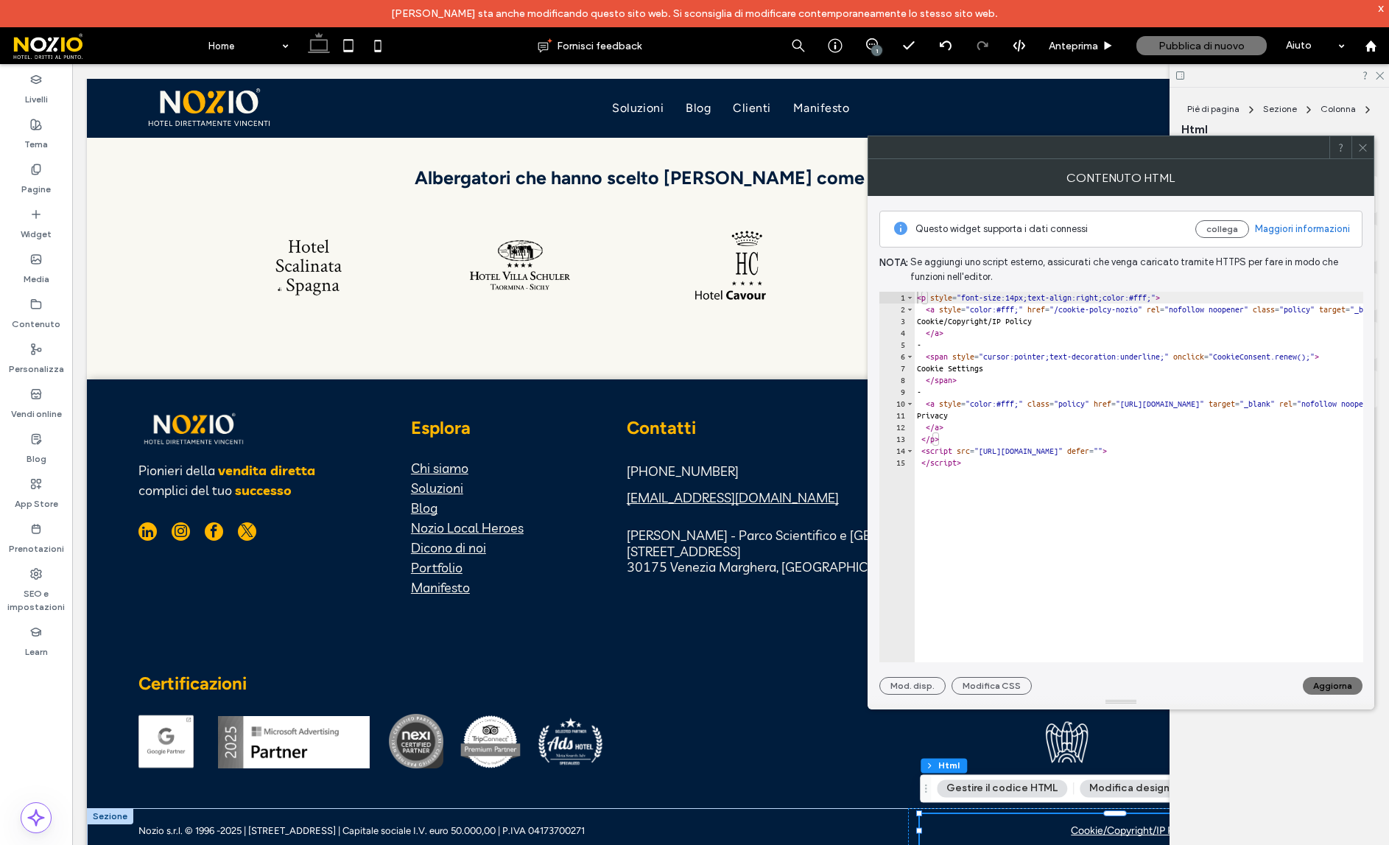
click at [1140, 312] on div "< p style = "font-size:14px;text-align:right;color:#fff;" > < a style = "color:…" at bounding box center [1304, 489] width 780 height 394
type textarea "**********"
click at [1339, 683] on button "Aggiorna" at bounding box center [1333, 686] width 60 height 18
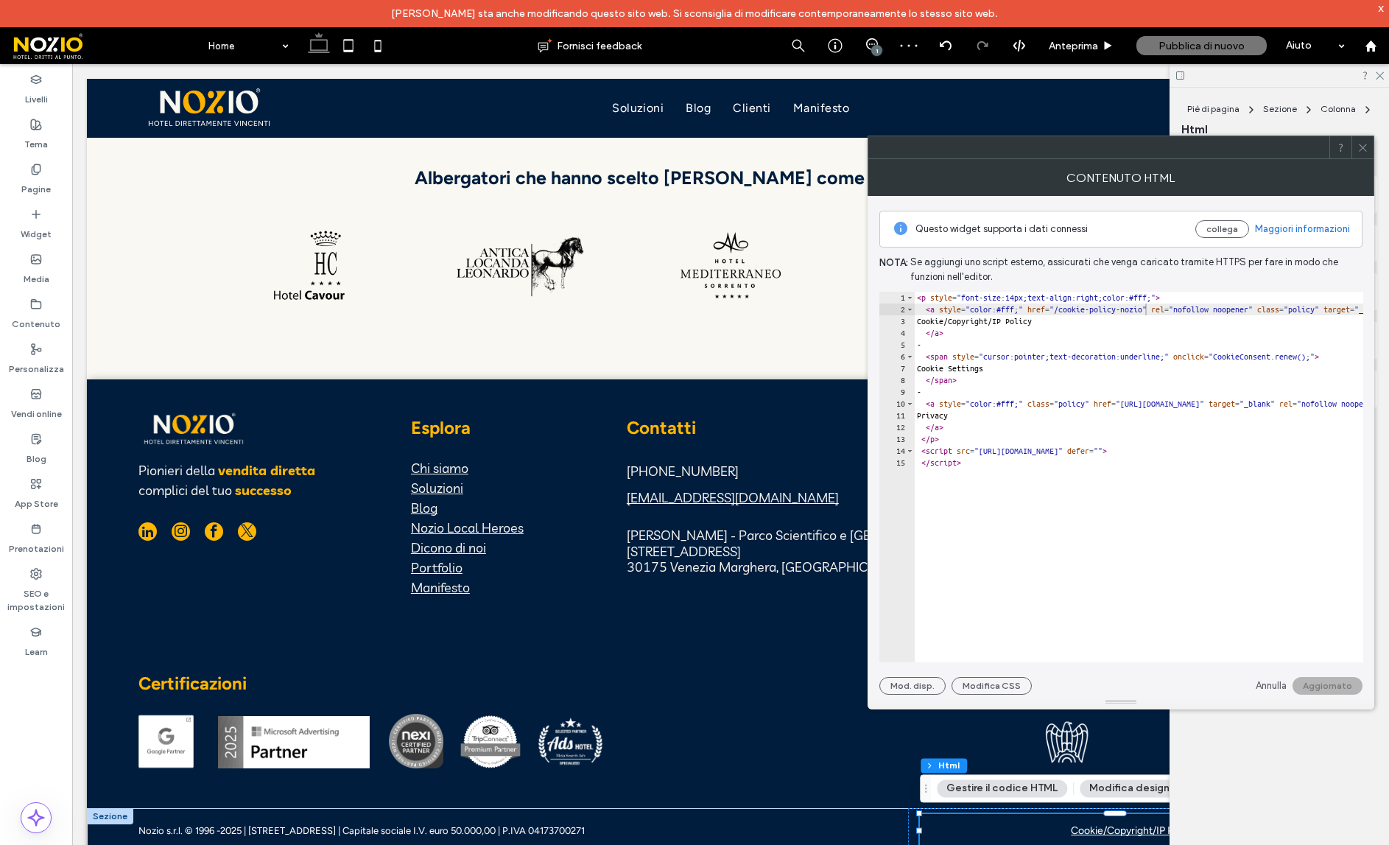
click at [1357, 144] on div at bounding box center [1362, 147] width 22 height 22
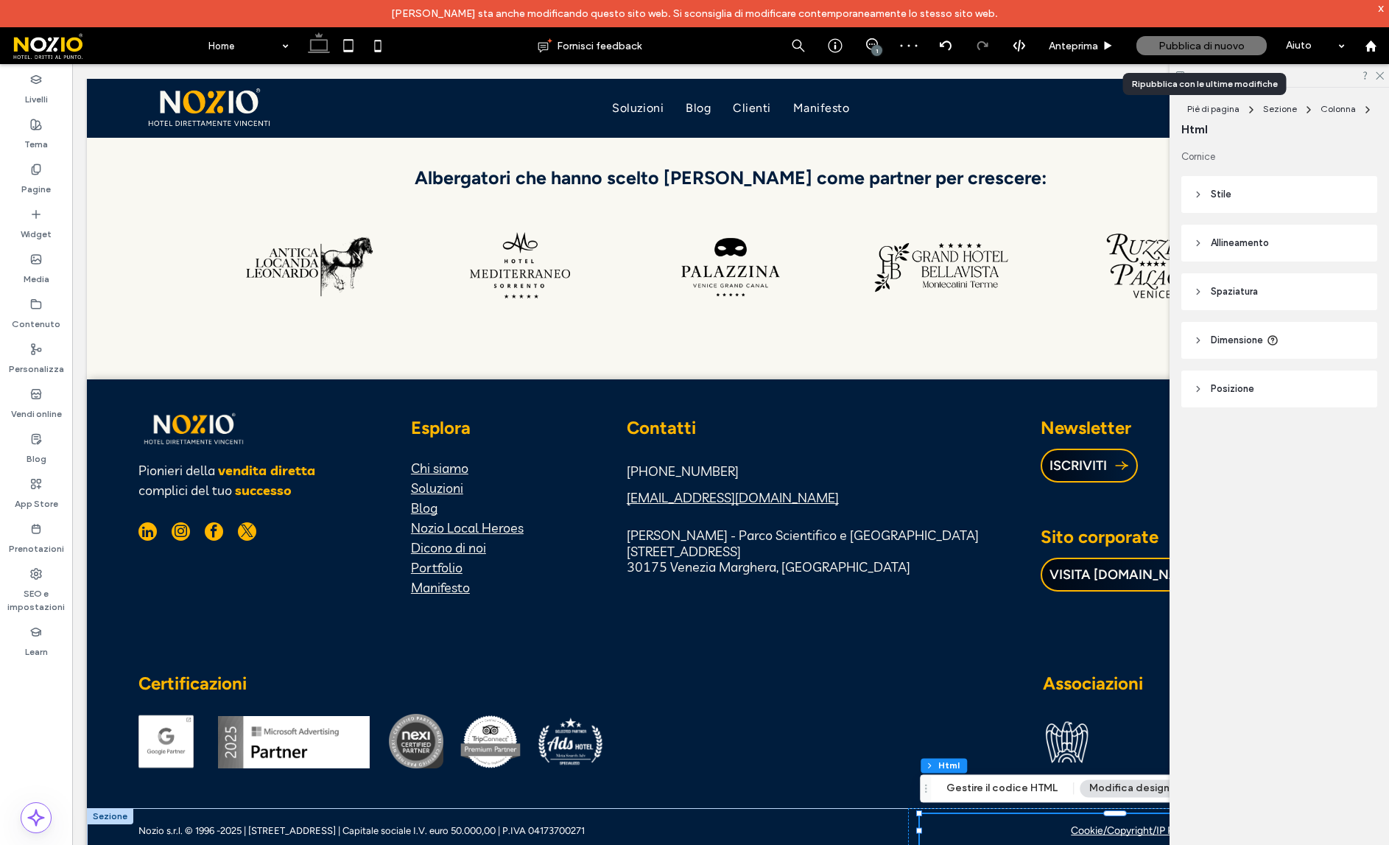
click at [1226, 46] on span "Pubblica di nuovo" at bounding box center [1201, 46] width 86 height 13
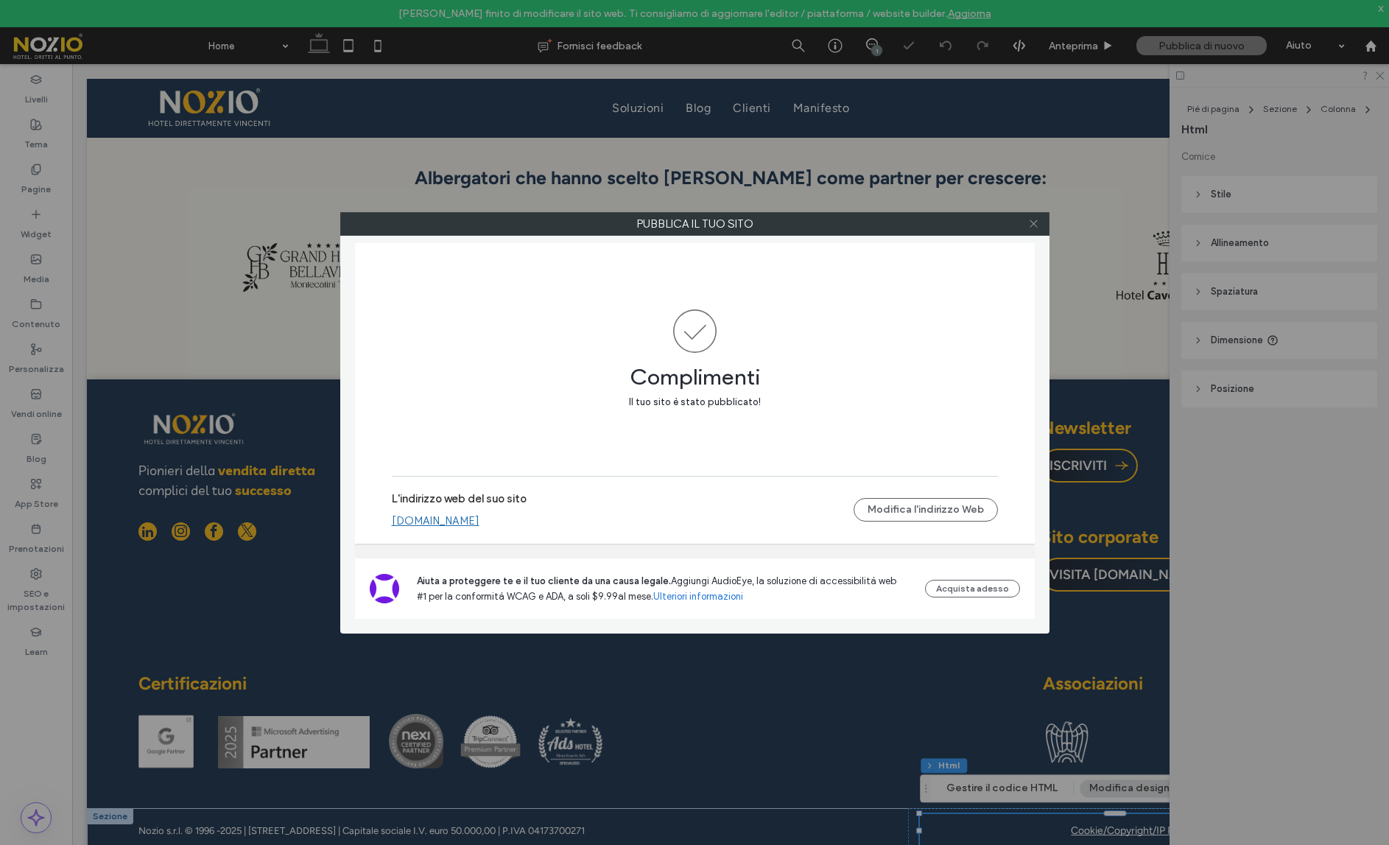
click at [1030, 222] on icon at bounding box center [1033, 223] width 11 height 11
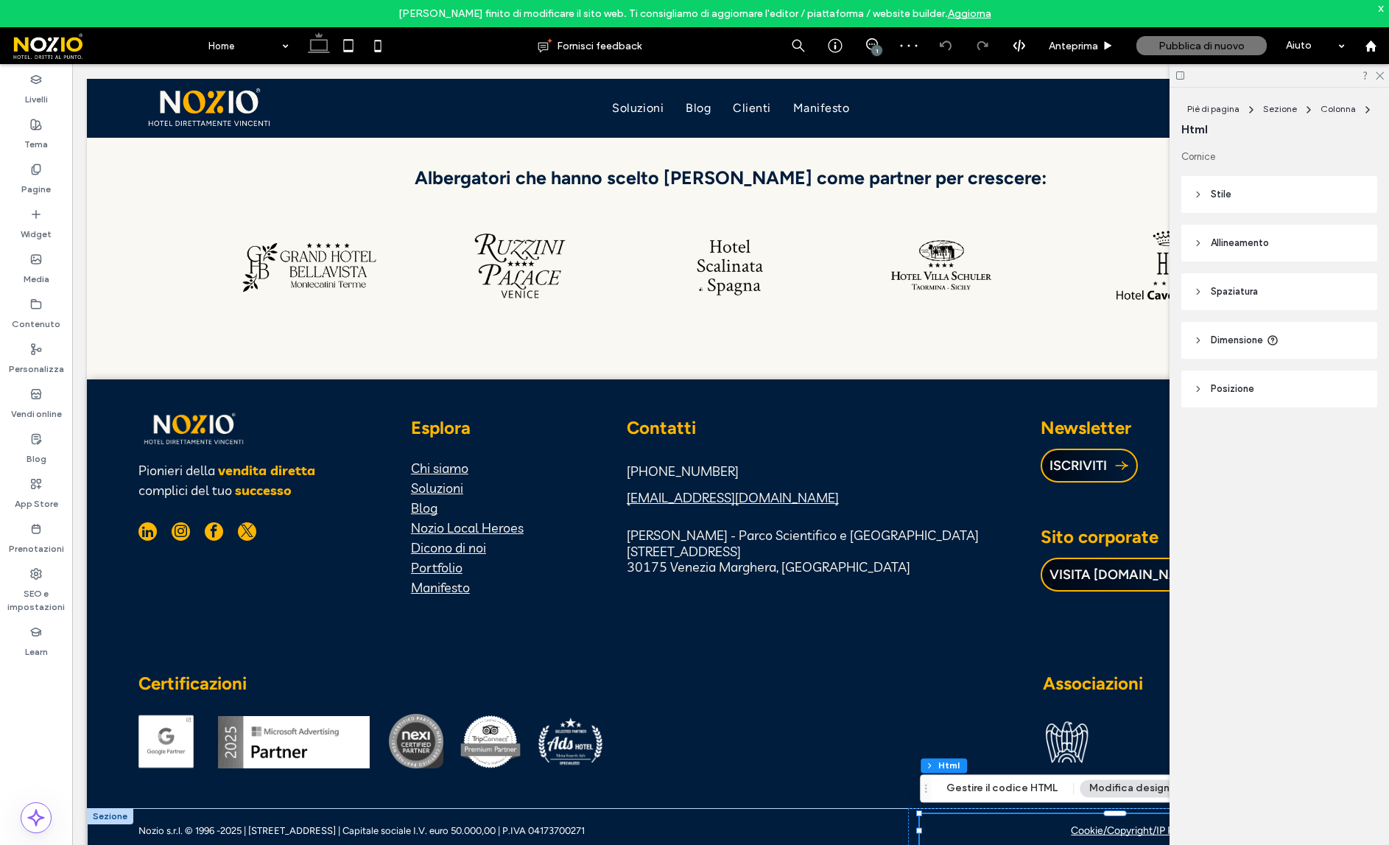
click at [1380, 6] on div "x" at bounding box center [1381, 7] width 7 height 13
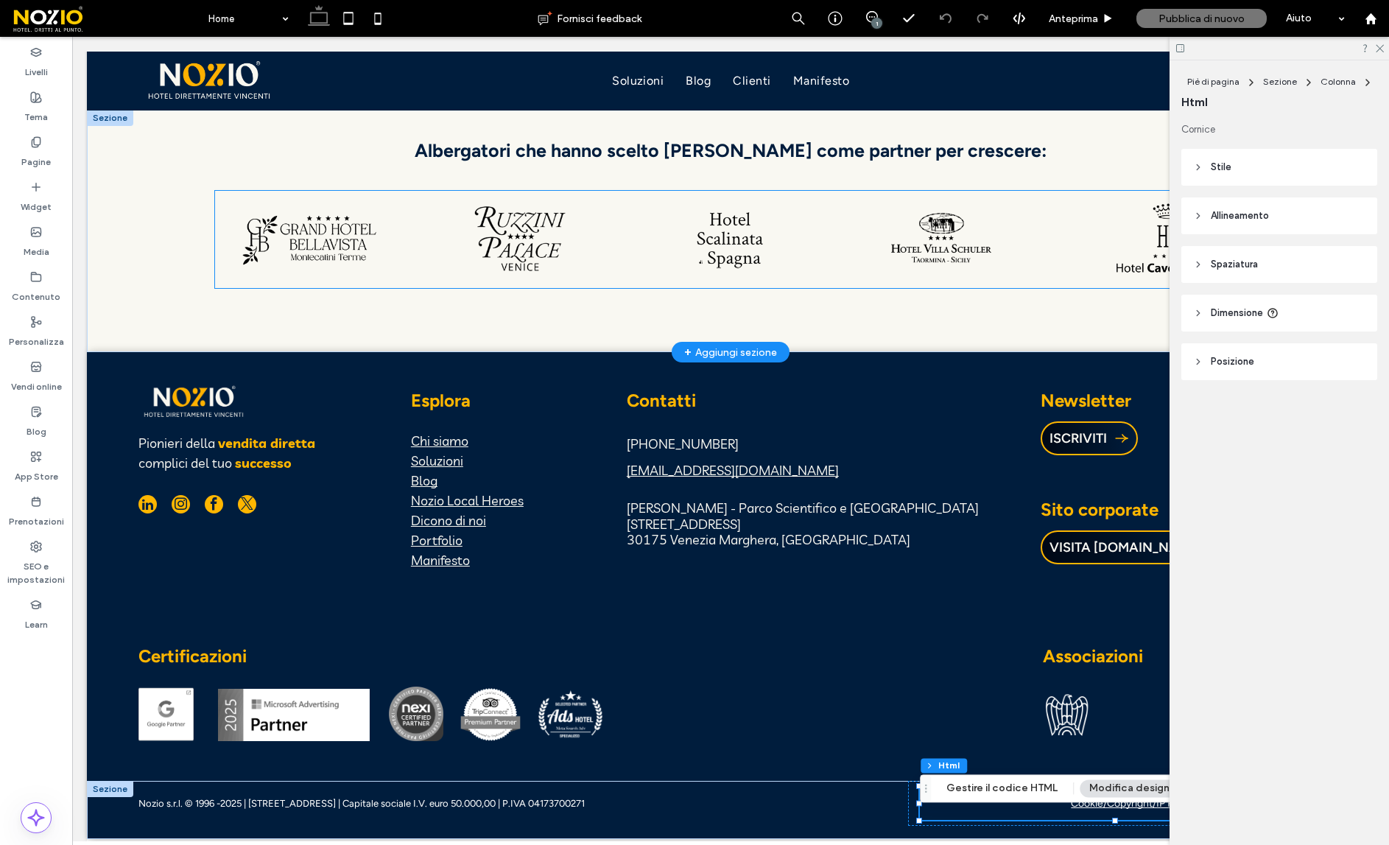
click at [522, 239] on img "4 / 8" at bounding box center [520, 238] width 189 height 94
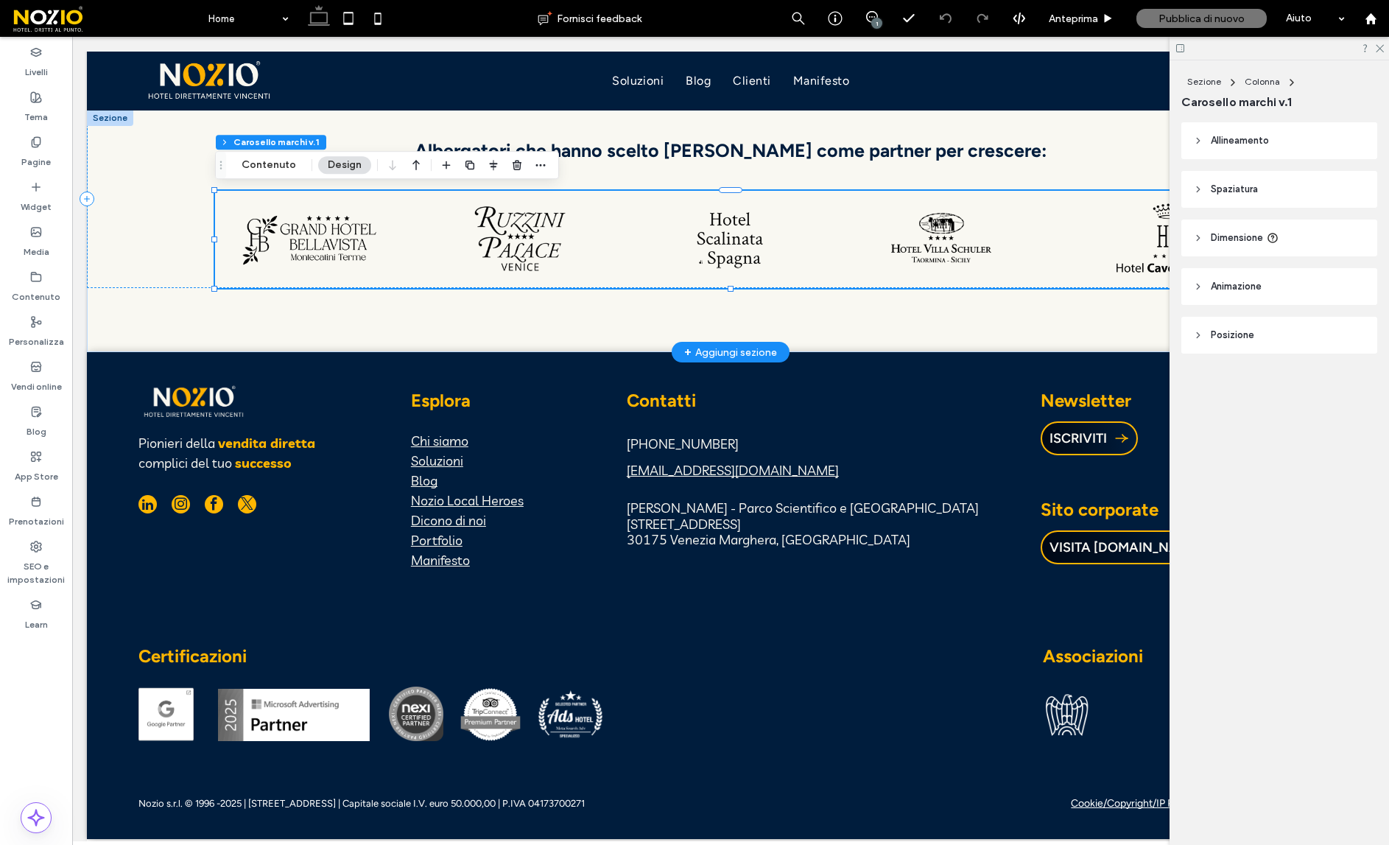
click at [522, 239] on div at bounding box center [98, 345] width 1031 height 308
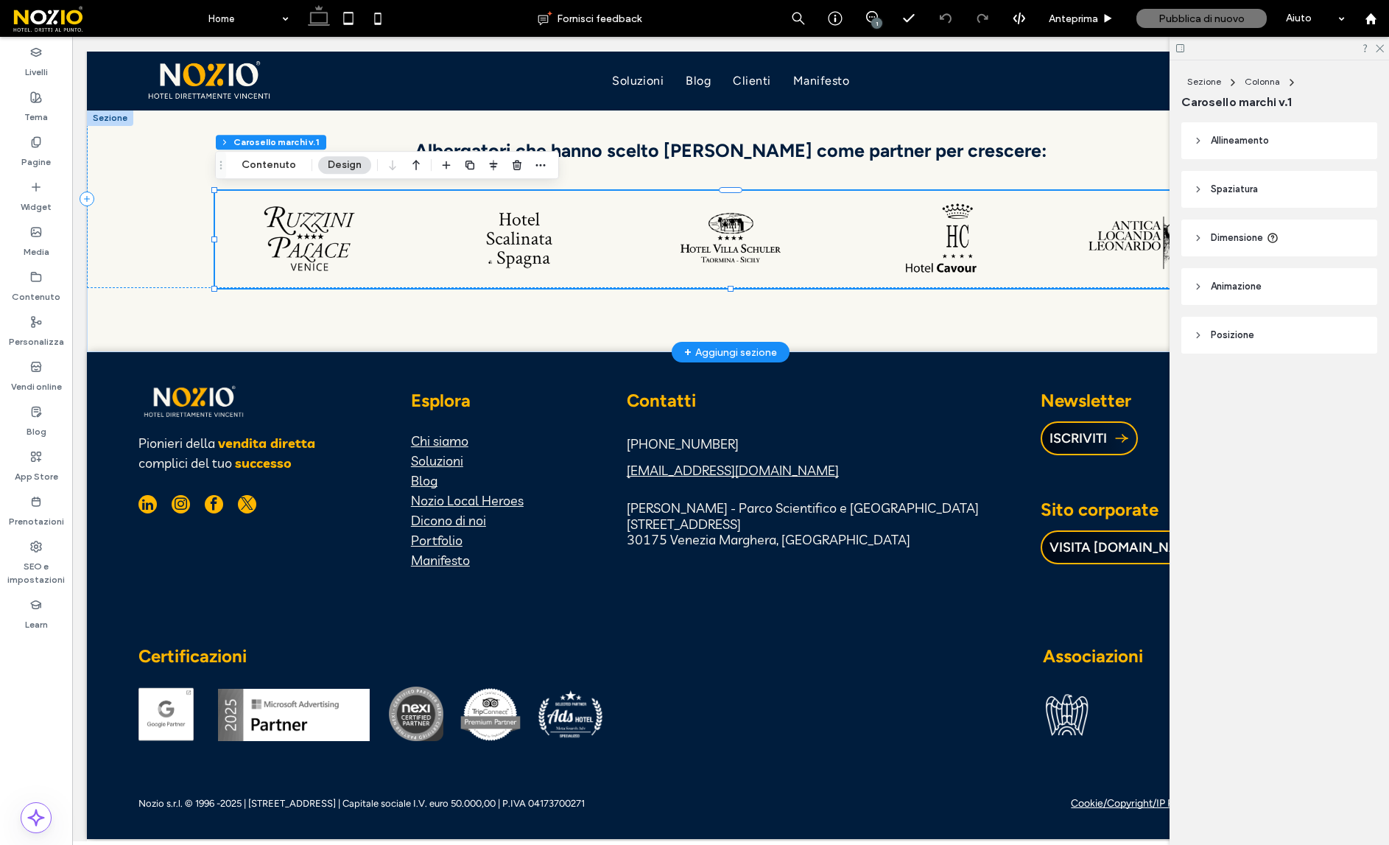
click at [522, 239] on img "5 / 8" at bounding box center [520, 238] width 189 height 94
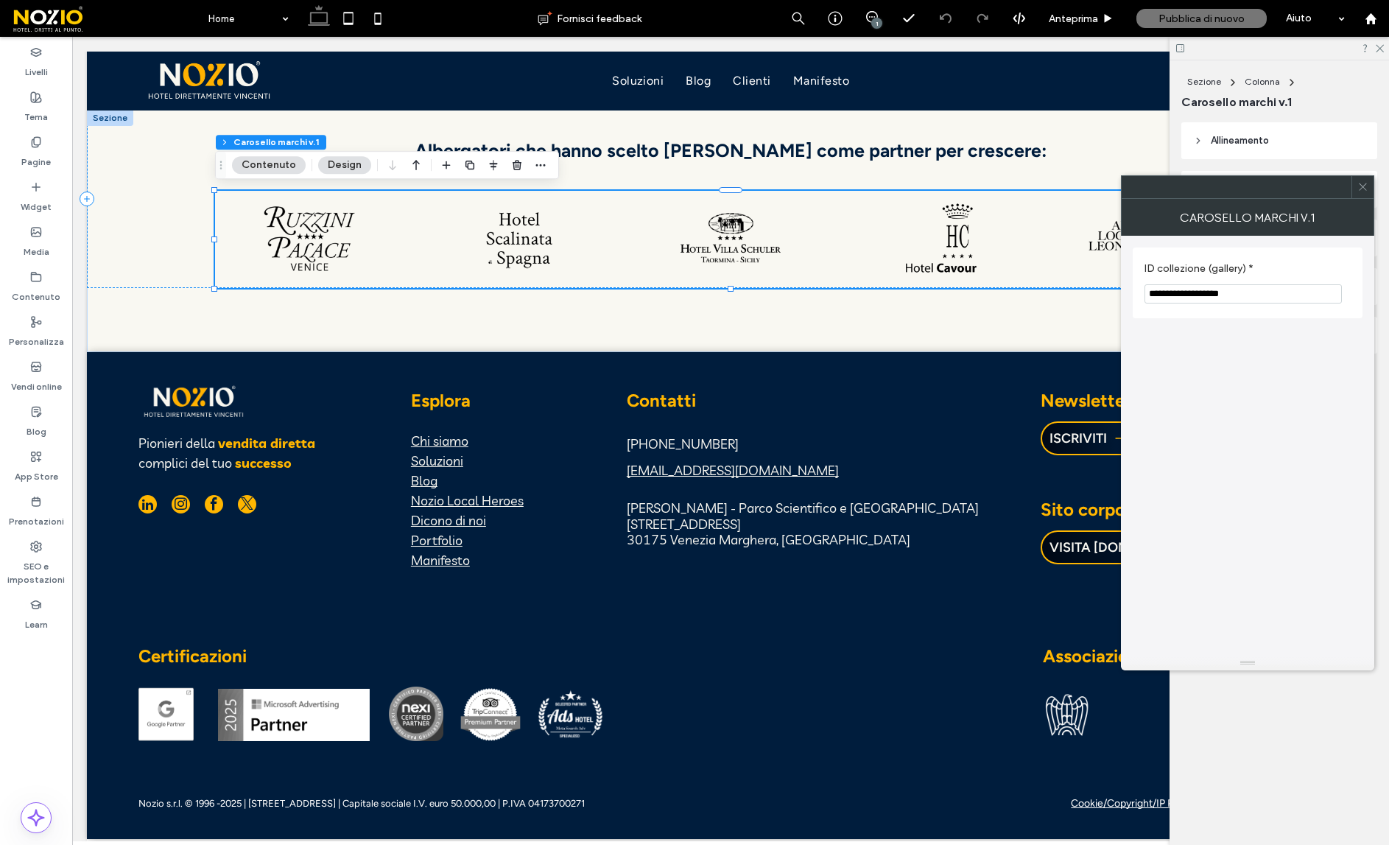
click at [1361, 185] on icon at bounding box center [1362, 186] width 11 height 11
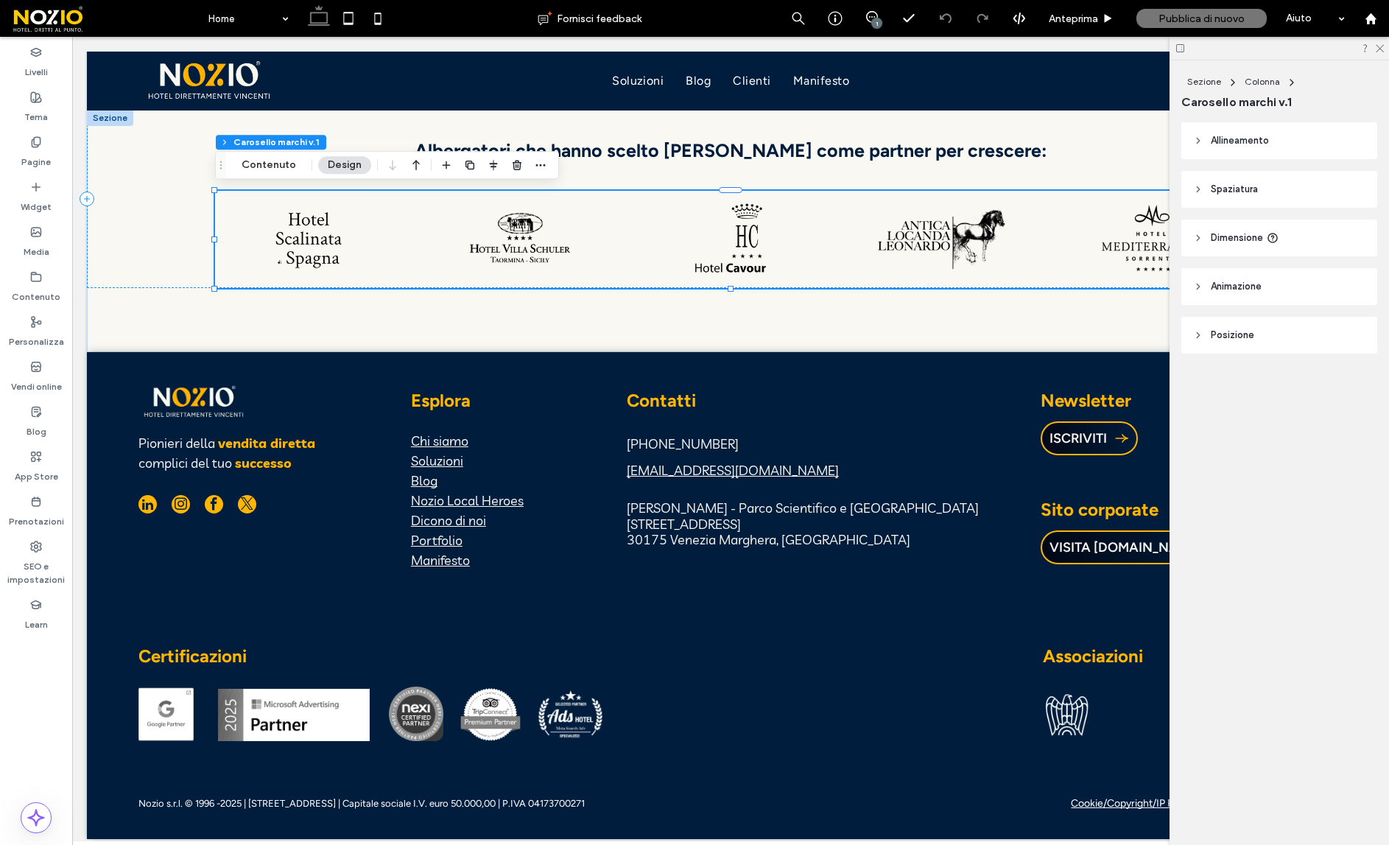
click at [1223, 233] on span "Dimensione" at bounding box center [1237, 238] width 52 height 15
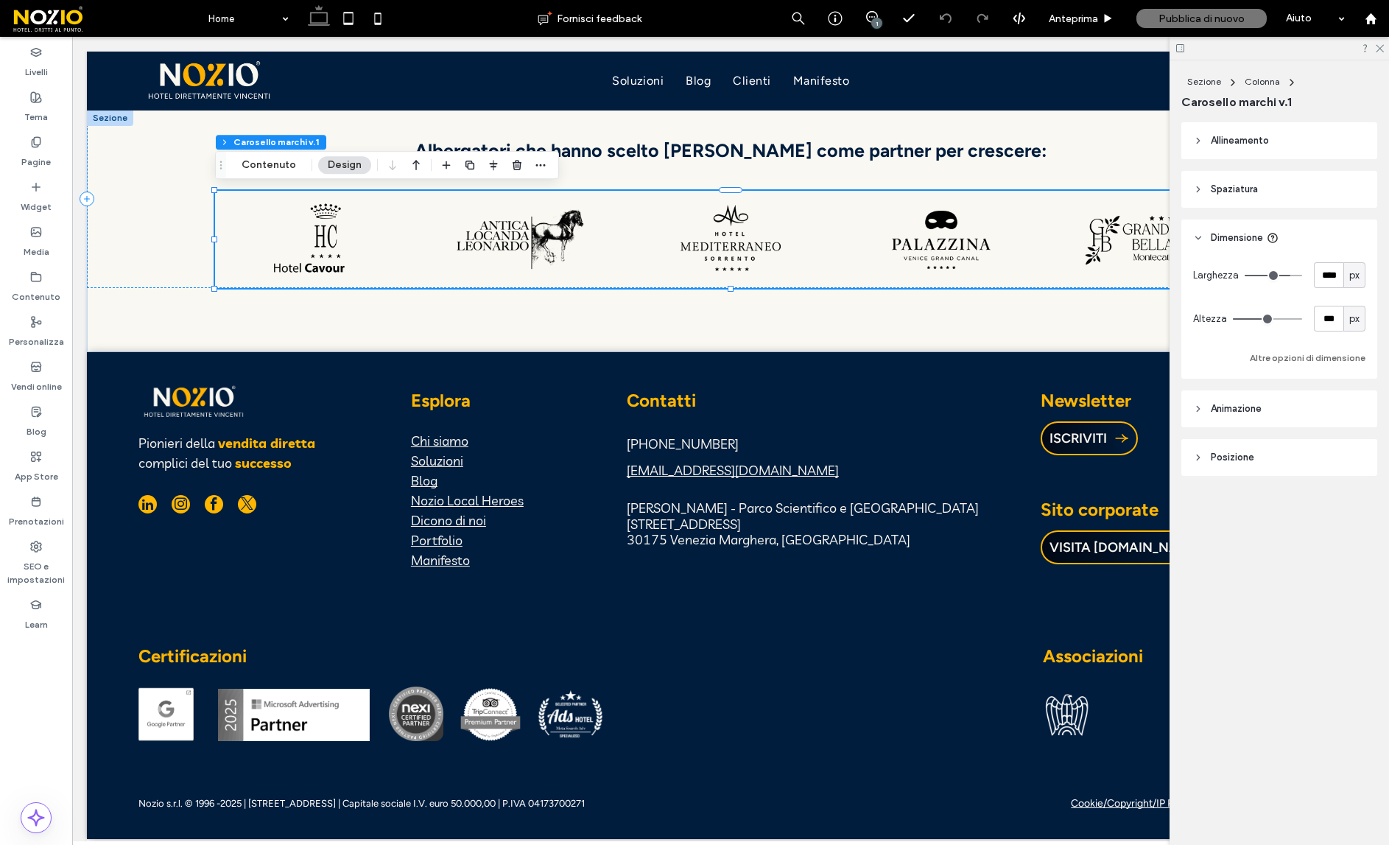
click at [1329, 353] on button "Altre opzioni di dimensione" at bounding box center [1308, 358] width 116 height 18
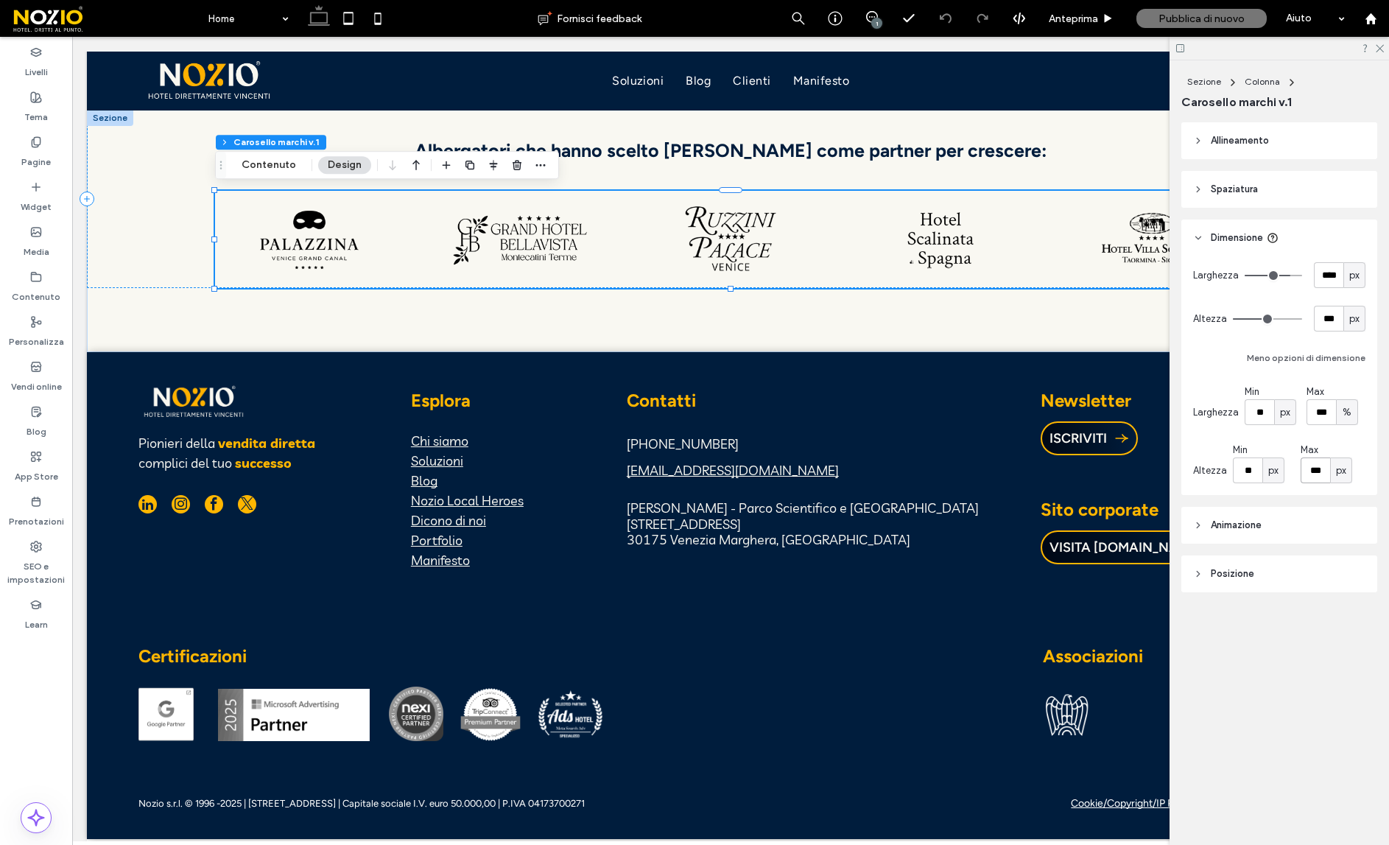
click at [1315, 471] on input "***" at bounding box center [1315, 470] width 29 height 26
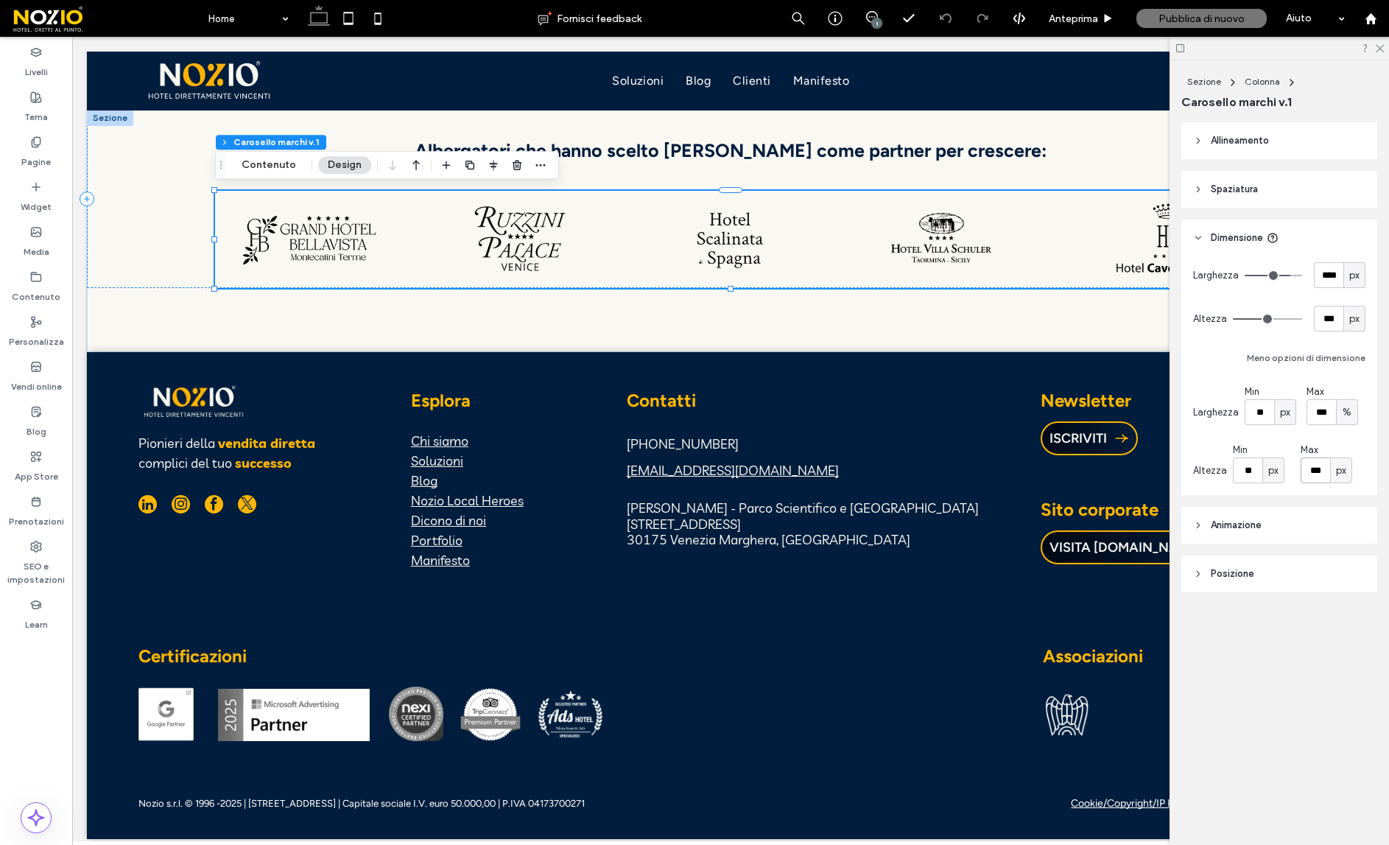
type input "***"
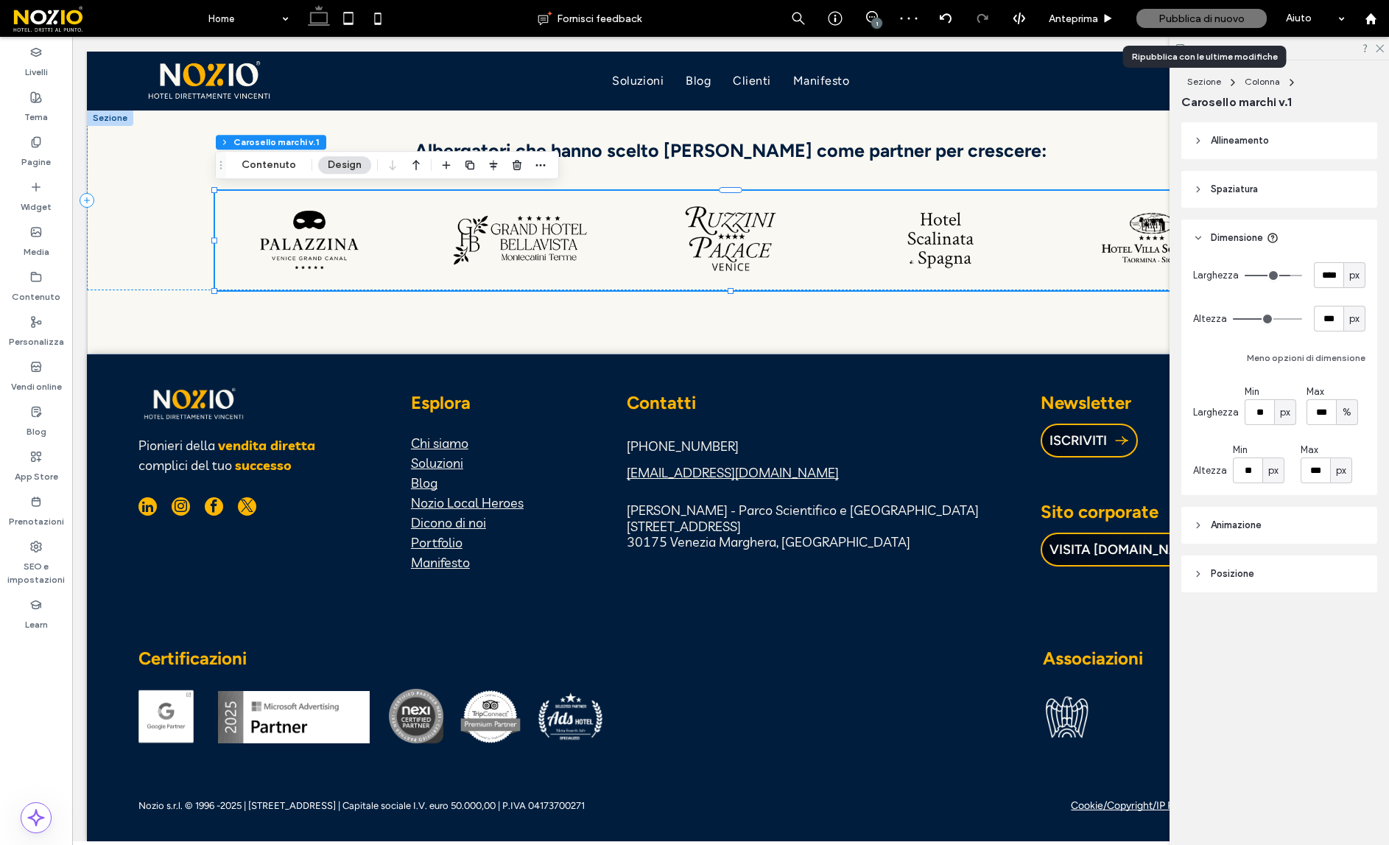
click at [1196, 18] on span "Pubblica di nuovo" at bounding box center [1201, 19] width 86 height 13
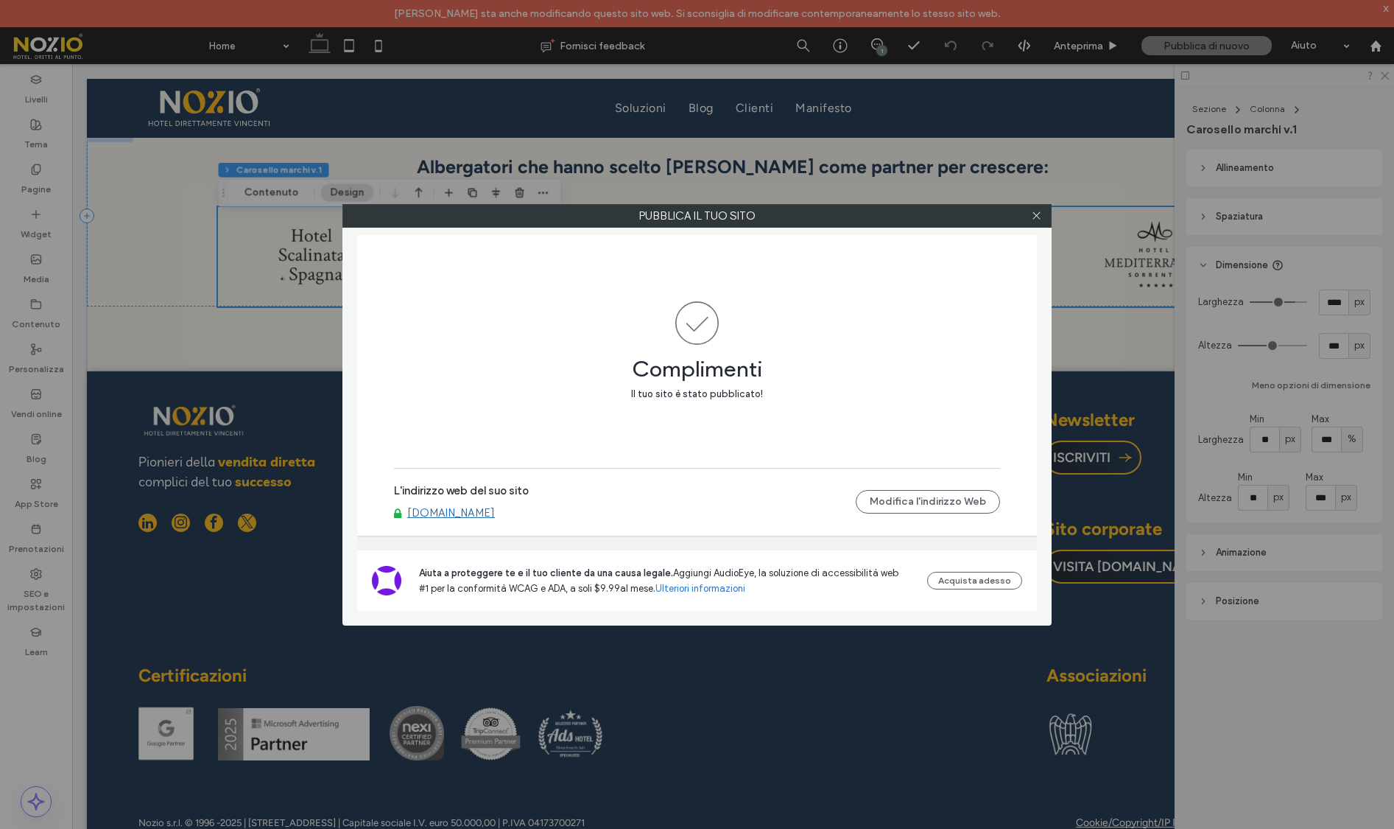
scroll to position [5860, 0]
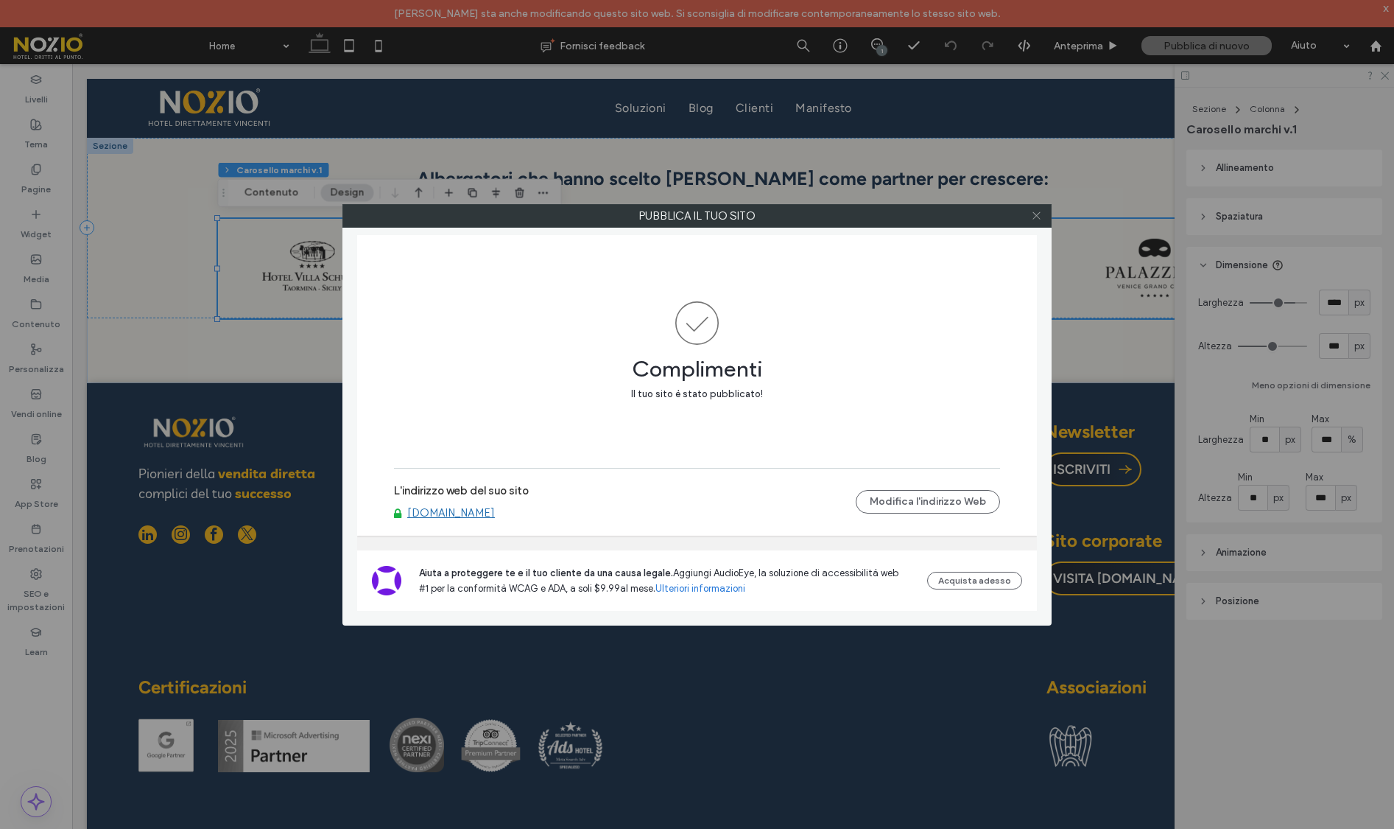
click at [1033, 212] on use at bounding box center [1036, 215] width 7 height 7
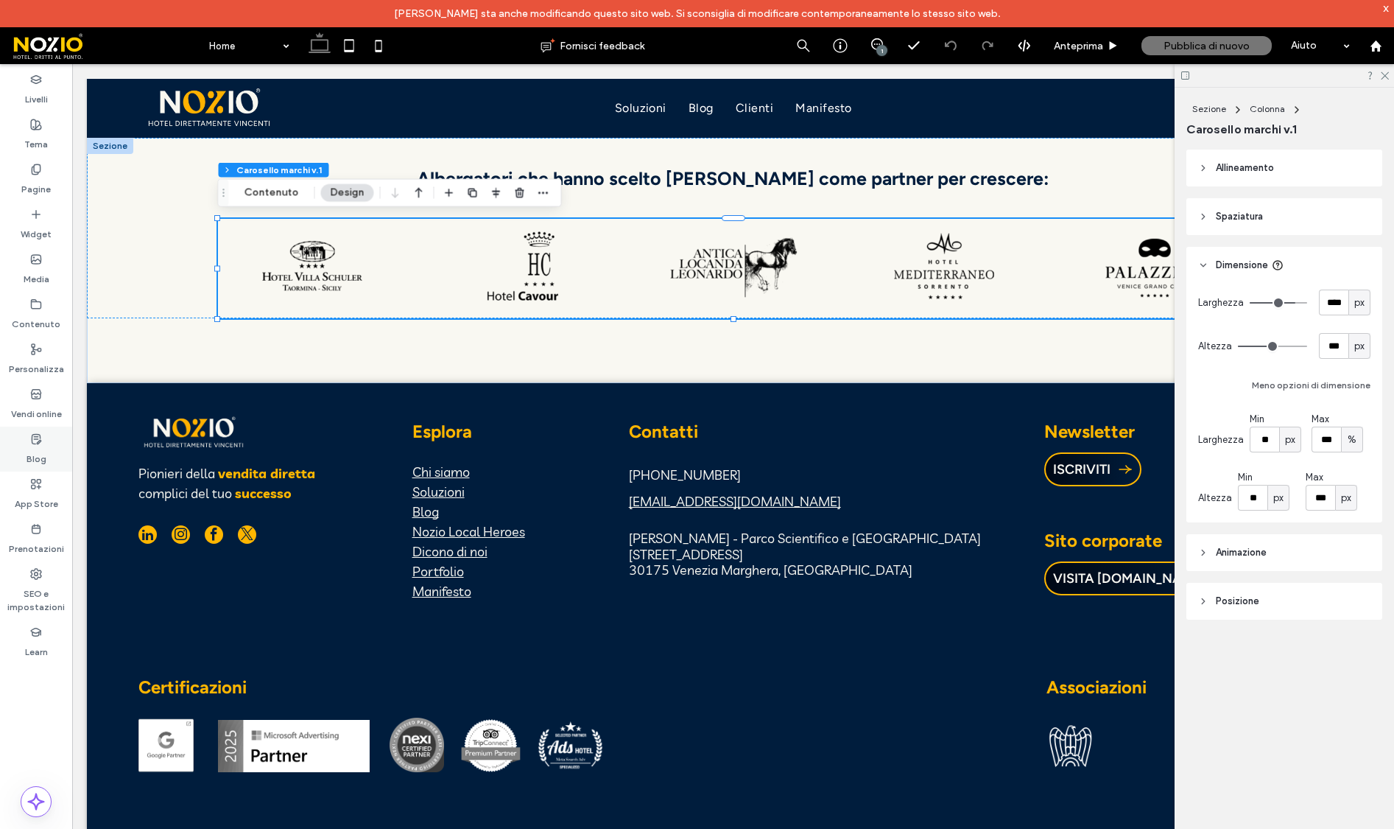
click at [24, 453] on div "Blog" at bounding box center [36, 448] width 72 height 45
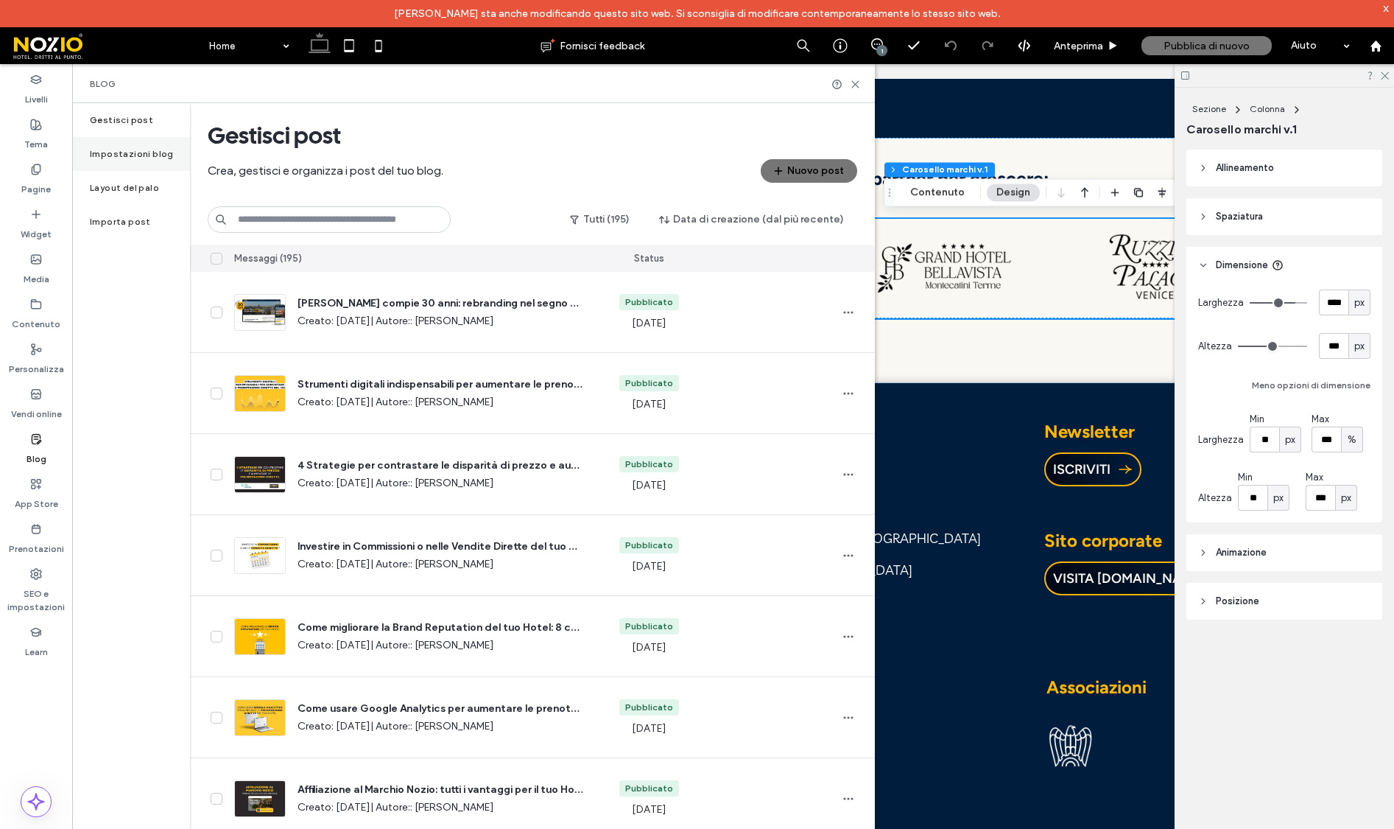
click at [130, 154] on label "Impostazioni blog" at bounding box center [132, 154] width 84 height 10
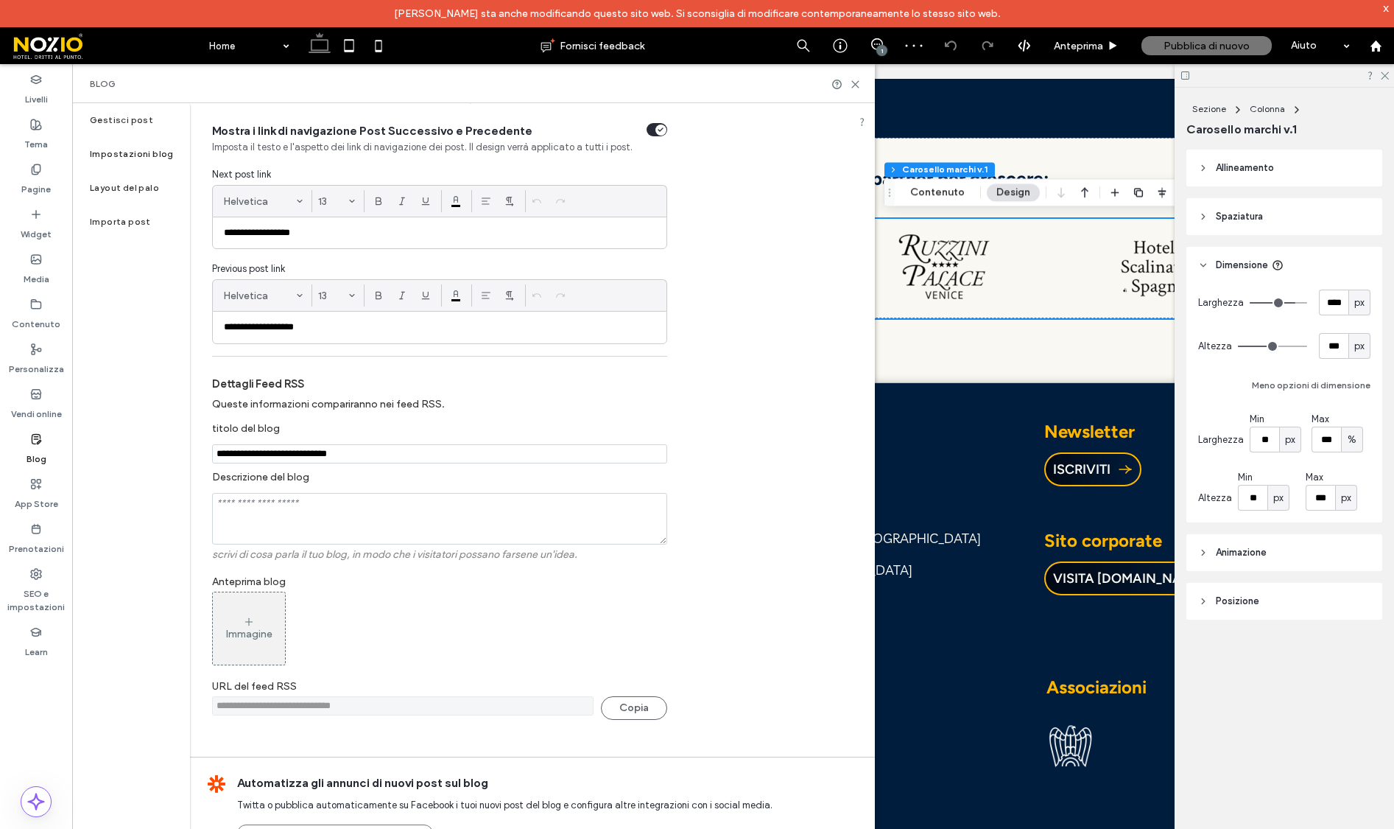
scroll to position [130, 0]
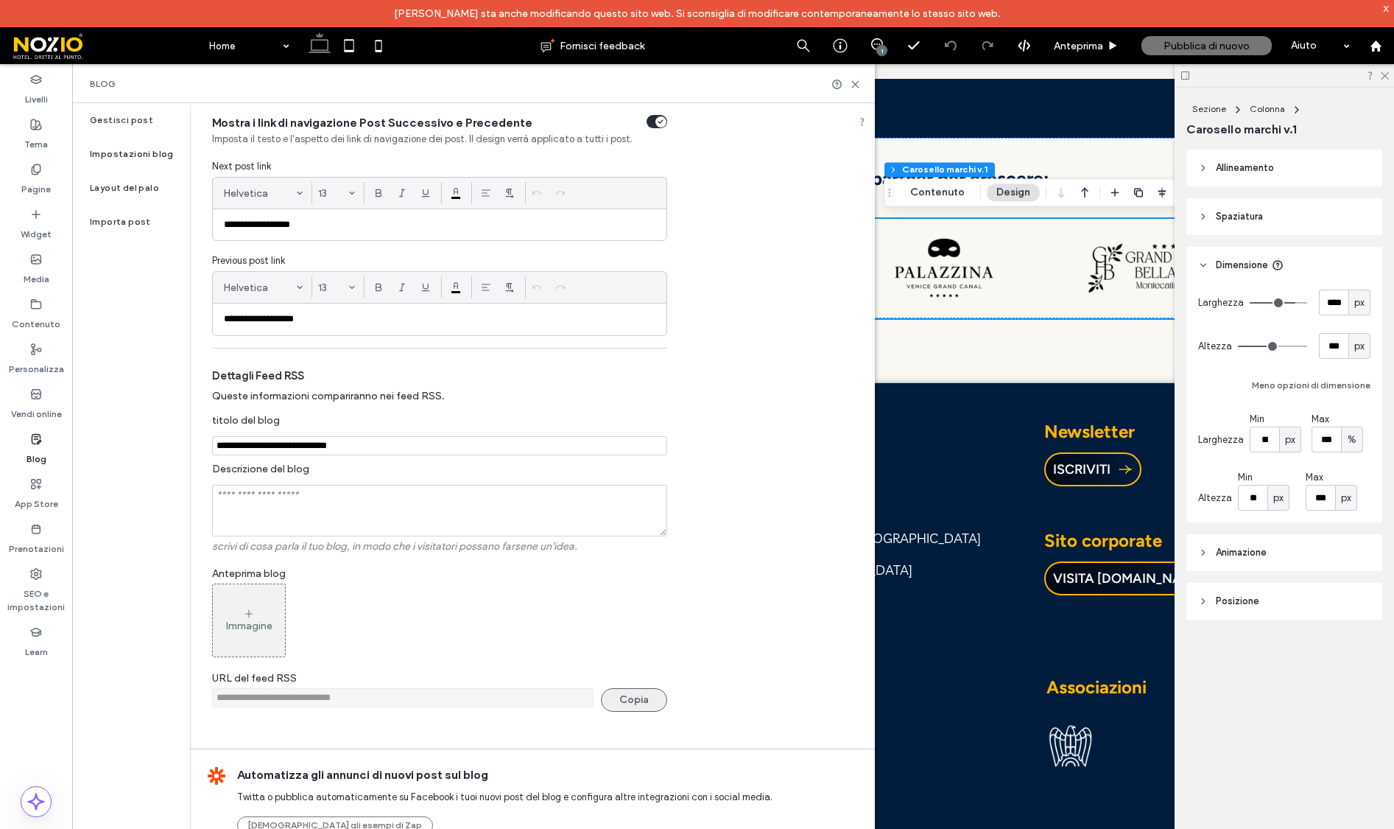
click at [648, 704] on button "Copia" at bounding box center [634, 700] width 66 height 24
